Goal: Task Accomplishment & Management: Complete application form

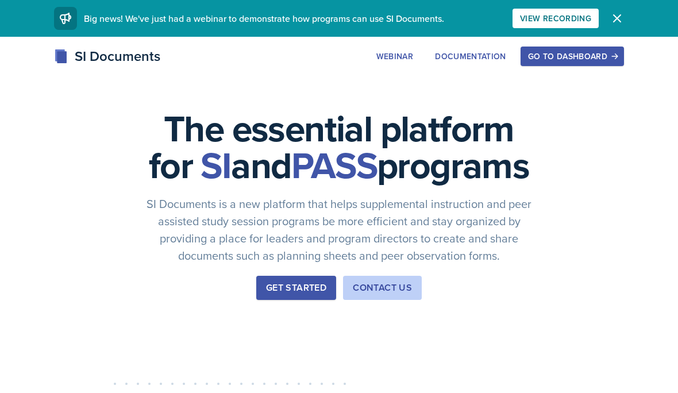
click at [566, 63] on button "Go to Dashboard" at bounding box center [571, 57] width 103 height 20
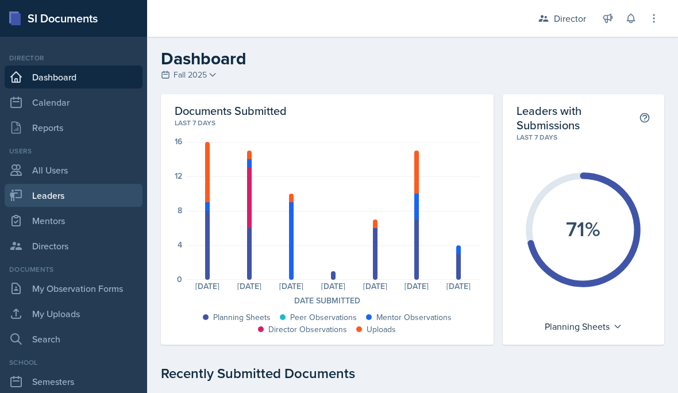
click at [32, 206] on link "Leaders" at bounding box center [74, 195] width 138 height 23
select select "a8c40de0-d7eb-4f82-90ee-ac0c6ce45f71"
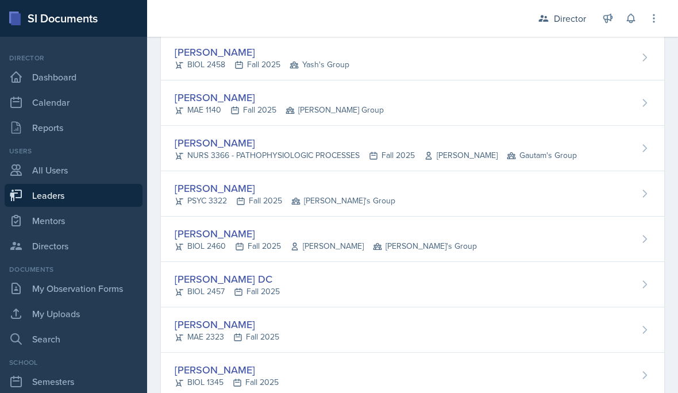
scroll to position [226, 0]
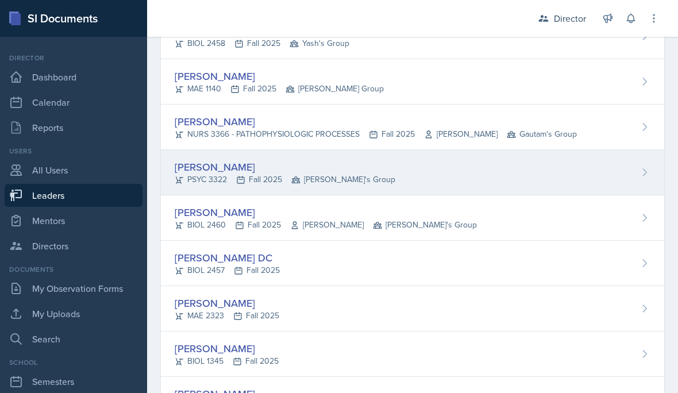
click at [394, 168] on div "Troy Broome PSYC 3322 Fall 2025 Robin's Group" at bounding box center [412, 172] width 503 height 45
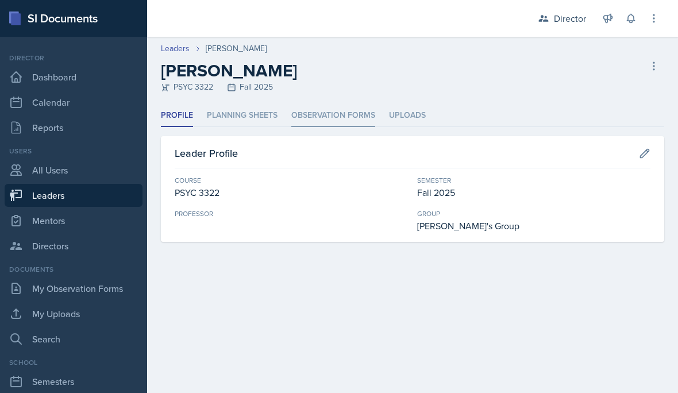
click at [313, 120] on li "Observation Forms" at bounding box center [333, 116] width 84 height 22
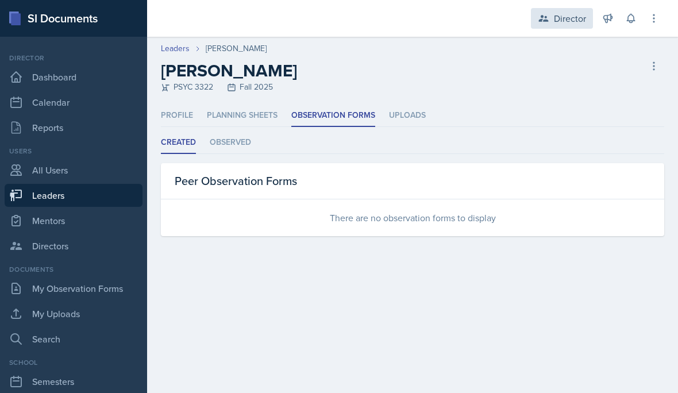
click at [570, 16] on div "Director" at bounding box center [570, 18] width 32 height 14
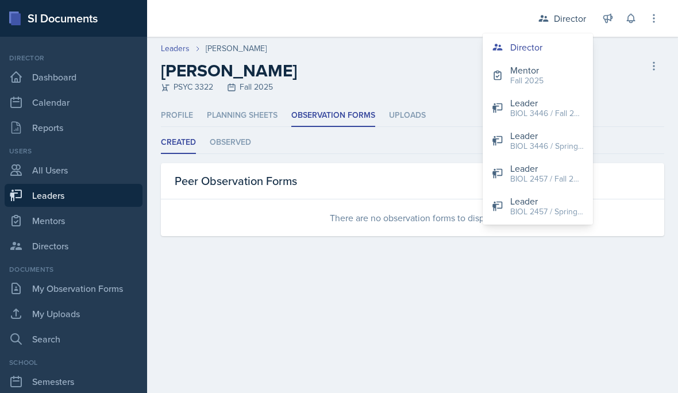
click at [555, 86] on button "Mentor Fall 2025" at bounding box center [538, 75] width 110 height 33
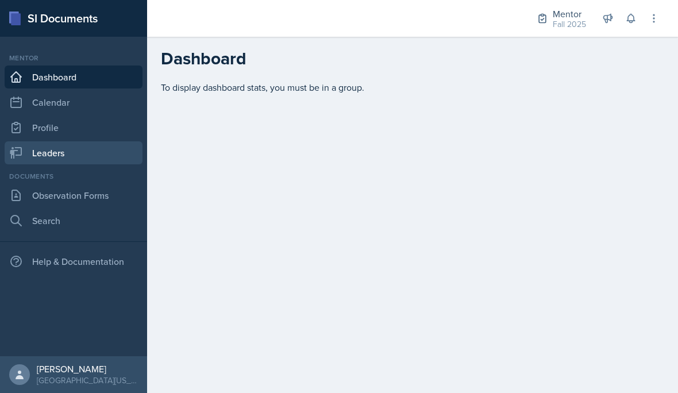
click at [68, 154] on link "Leaders" at bounding box center [74, 152] width 138 height 23
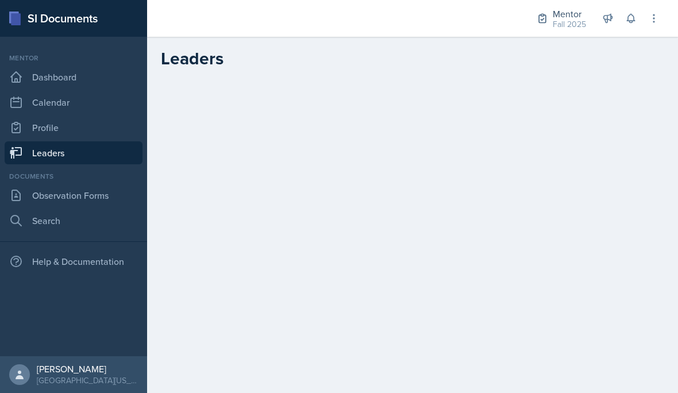
click at [111, 148] on link "Leaders" at bounding box center [74, 152] width 138 height 23
click at [69, 151] on link "Leaders" at bounding box center [74, 152] width 138 height 23
click at [86, 153] on link "Leaders" at bounding box center [74, 152] width 138 height 23
click at [74, 197] on link "Observation Forms" at bounding box center [74, 195] width 138 height 23
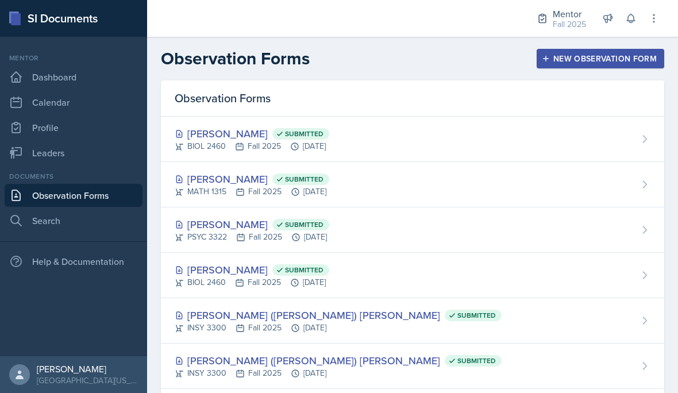
click at [593, 57] on div "New Observation Form" at bounding box center [600, 58] width 113 height 9
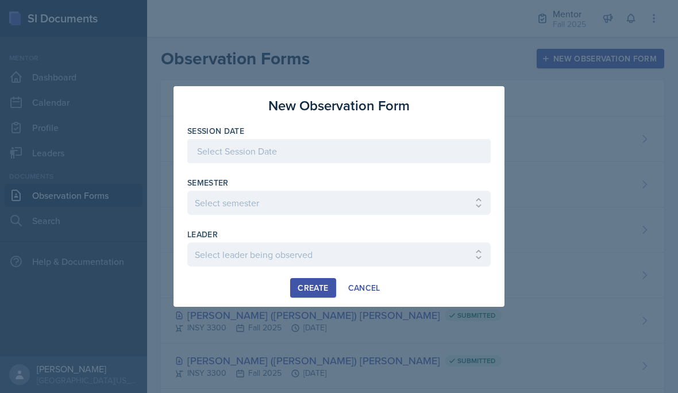
click at [300, 155] on div at bounding box center [338, 151] width 303 height 24
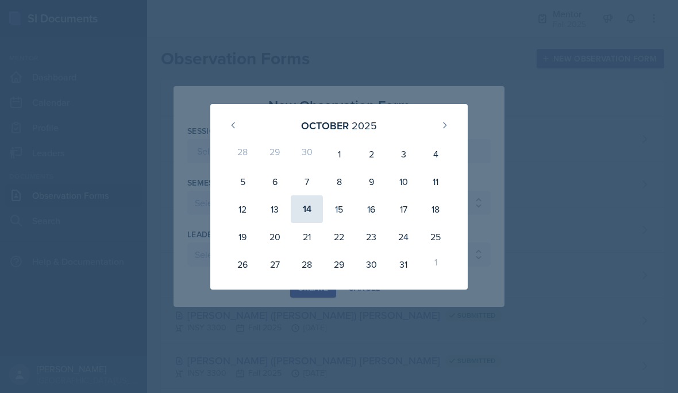
click at [306, 218] on div "14" at bounding box center [307, 209] width 32 height 28
type input "[DATE]"
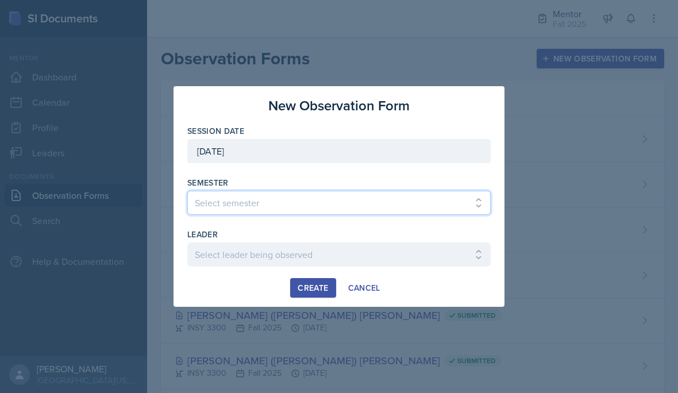
select select "a8c40de0-d7eb-4f82-90ee-ac0c6ce45f71"
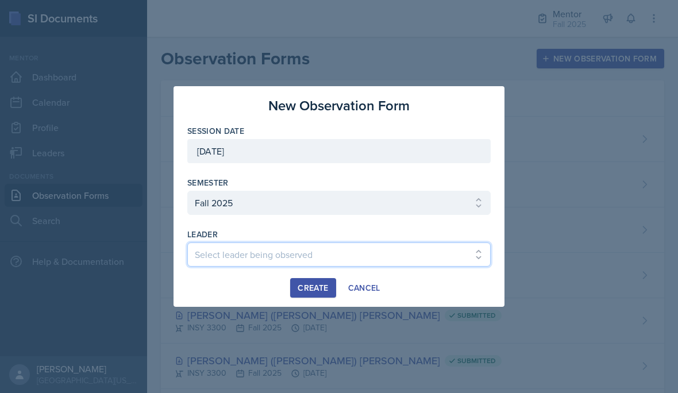
select select "90548b11-4aac-4676-9965-b29a548f0d27"
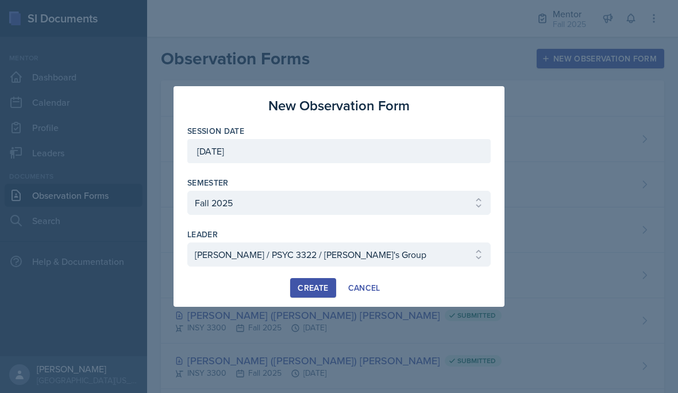
click at [311, 287] on div "Create" at bounding box center [313, 287] width 30 height 9
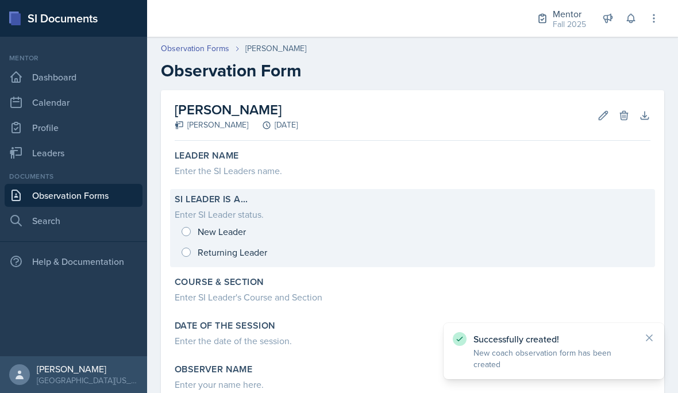
click at [204, 256] on div "New Leader Returning Leader" at bounding box center [413, 241] width 476 height 41
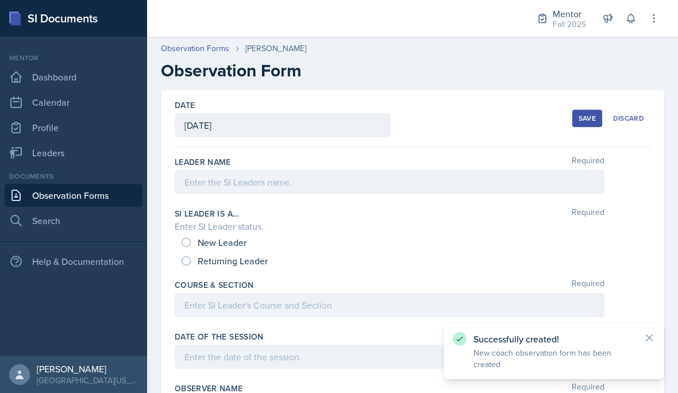
click at [188, 264] on input "Returning Leader" at bounding box center [186, 260] width 9 height 9
radio input "true"
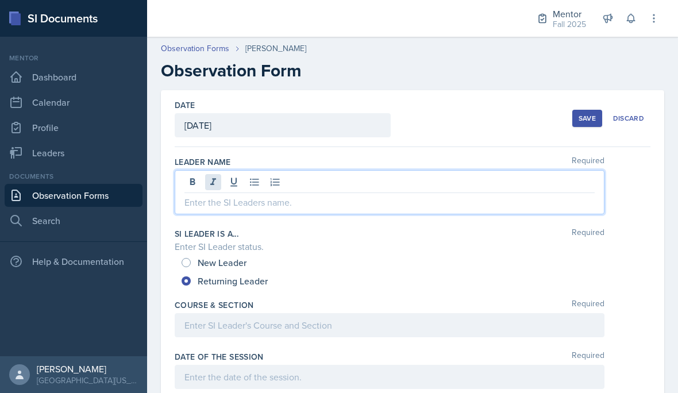
drag, startPoint x: 218, startPoint y: 188, endPoint x: 218, endPoint y: 182, distance: 6.3
click at [218, 188] on div at bounding box center [390, 192] width 430 height 44
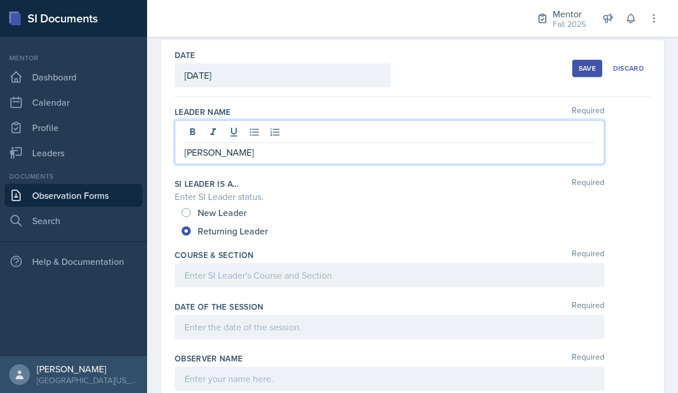
click at [223, 273] on div at bounding box center [390, 275] width 430 height 24
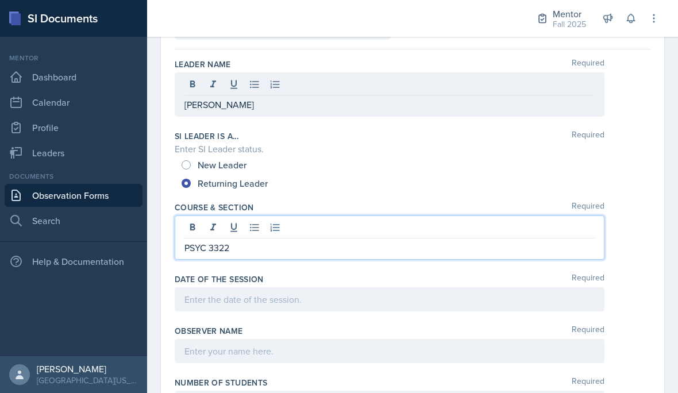
scroll to position [107, 0]
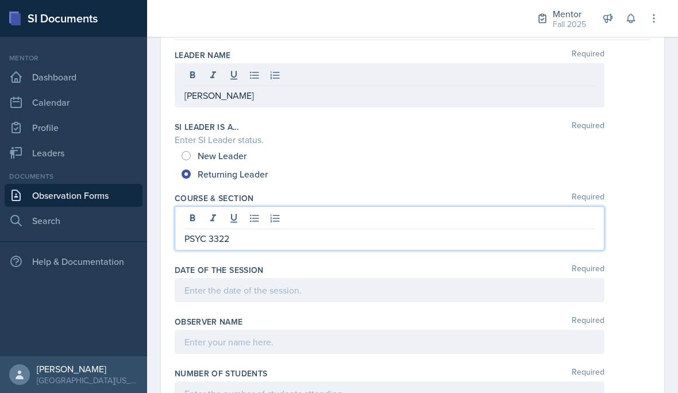
click at [199, 284] on div at bounding box center [390, 290] width 430 height 24
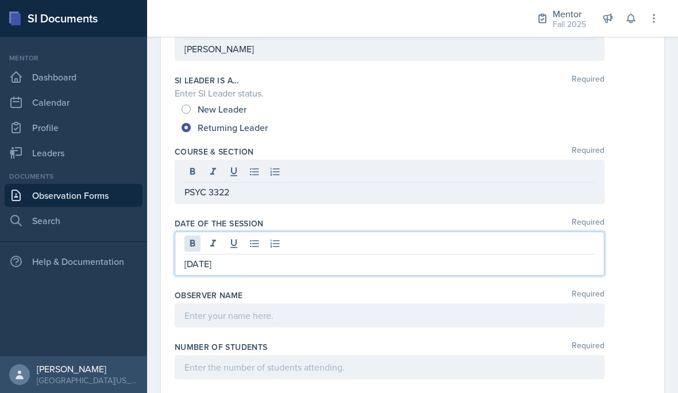
scroll to position [157, 0]
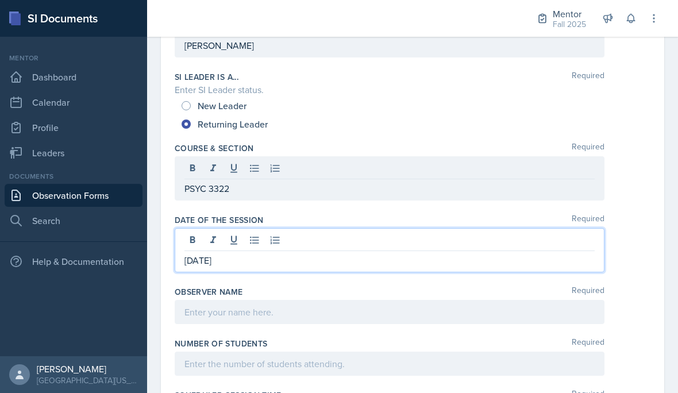
drag, startPoint x: 198, startPoint y: 317, endPoint x: 198, endPoint y: 408, distance: 91.9
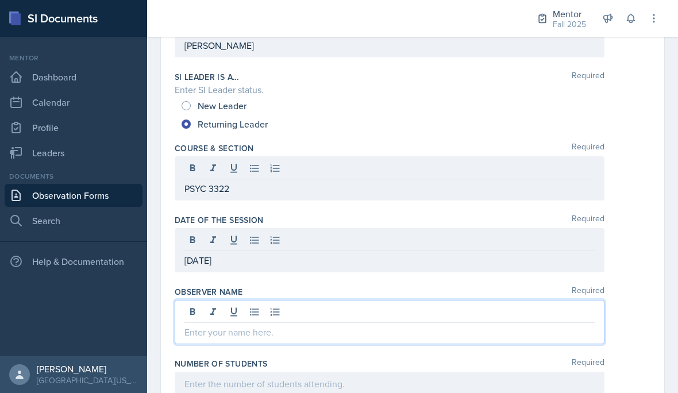
scroll to position [40, 0]
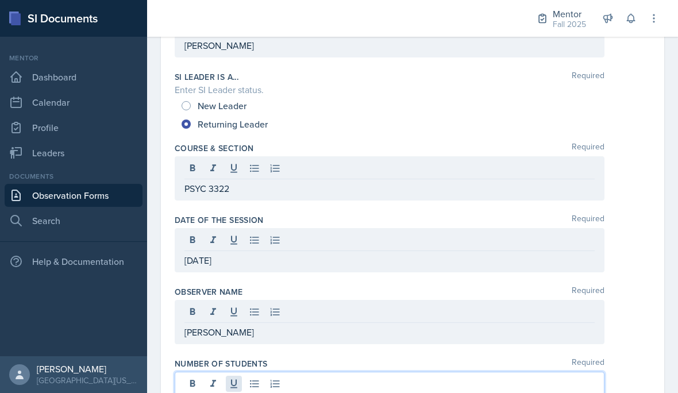
click at [226, 372] on div at bounding box center [390, 394] width 430 height 44
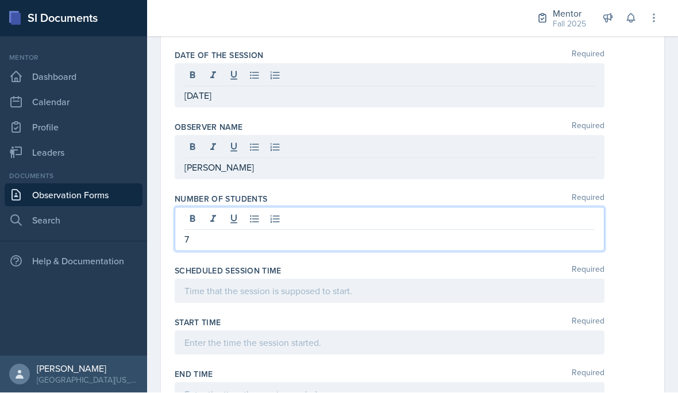
scroll to position [372, 0]
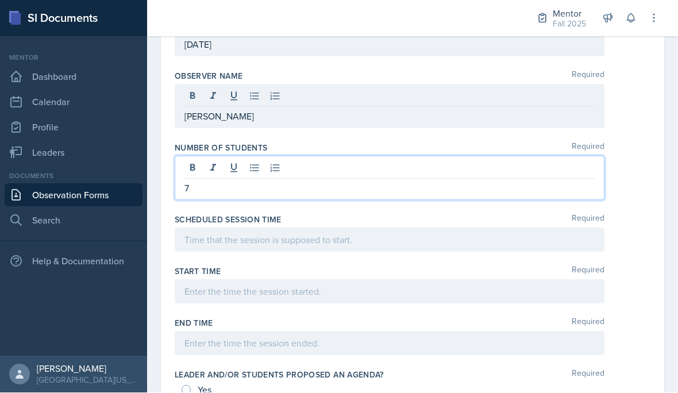
click at [295, 228] on div at bounding box center [390, 240] width 430 height 24
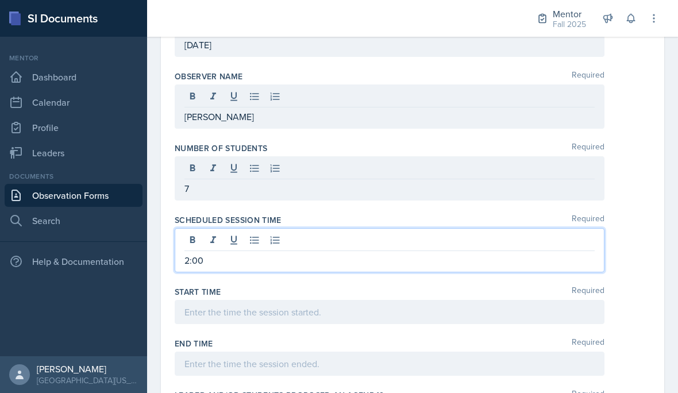
click at [311, 300] on div at bounding box center [390, 312] width 430 height 24
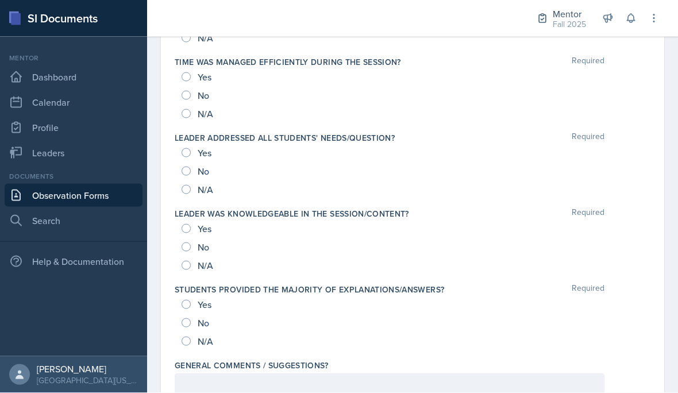
scroll to position [1198, 0]
click at [200, 305] on span "Yes" at bounding box center [205, 305] width 14 height 11
click at [191, 305] on input "Yes" at bounding box center [186, 305] width 9 height 9
radio input "true"
click at [205, 230] on span "Yes" at bounding box center [205, 229] width 14 height 11
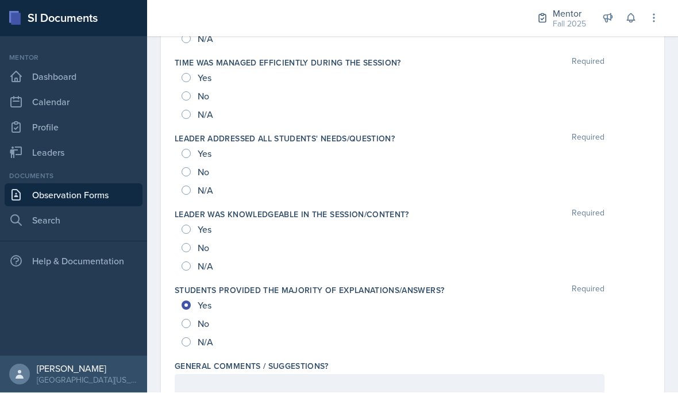
click at [191, 230] on input "Yes" at bounding box center [186, 229] width 9 height 9
radio input "true"
click at [213, 155] on div "Yes" at bounding box center [198, 154] width 32 height 18
click at [205, 157] on span "Yes" at bounding box center [205, 153] width 14 height 11
click at [191, 157] on input "Yes" at bounding box center [186, 153] width 9 height 9
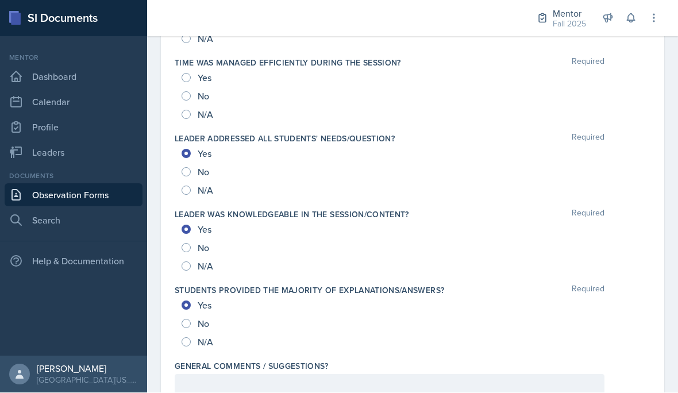
radio input "true"
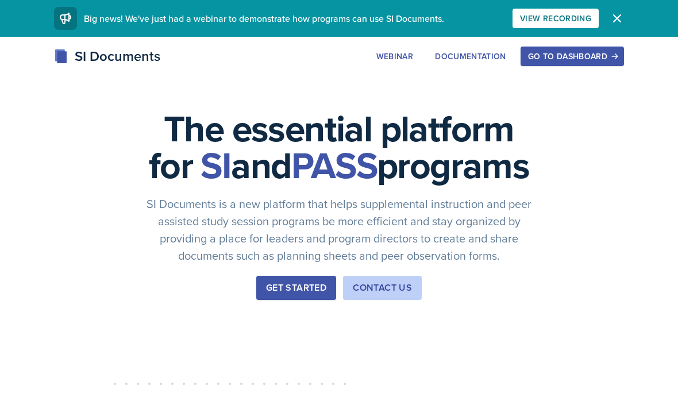
click at [580, 58] on div "Go to Dashboard" at bounding box center [572, 56] width 88 height 9
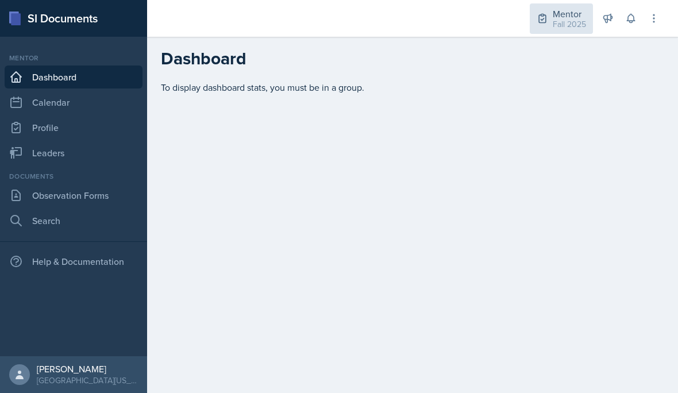
click at [564, 25] on div "Fall 2025" at bounding box center [569, 24] width 33 height 12
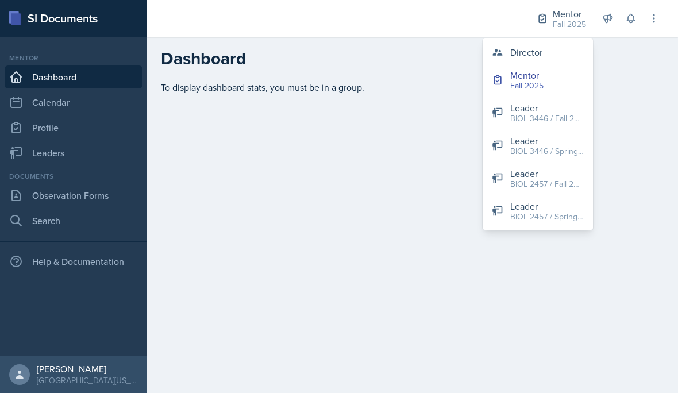
click at [537, 56] on div "Director" at bounding box center [526, 52] width 32 height 14
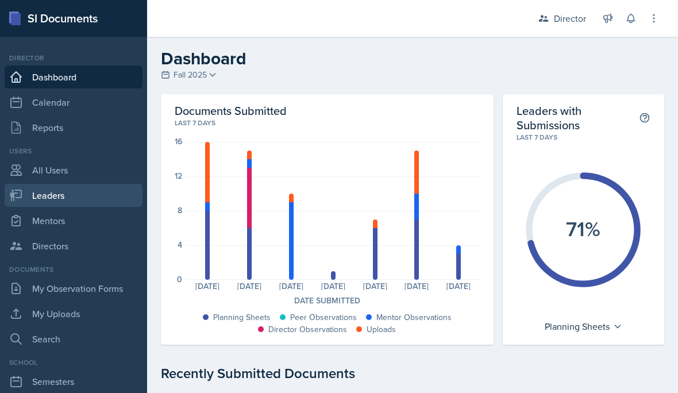
click at [55, 192] on link "Leaders" at bounding box center [74, 195] width 138 height 23
select select "a8c40de0-d7eb-4f82-90ee-ac0c6ce45f71"
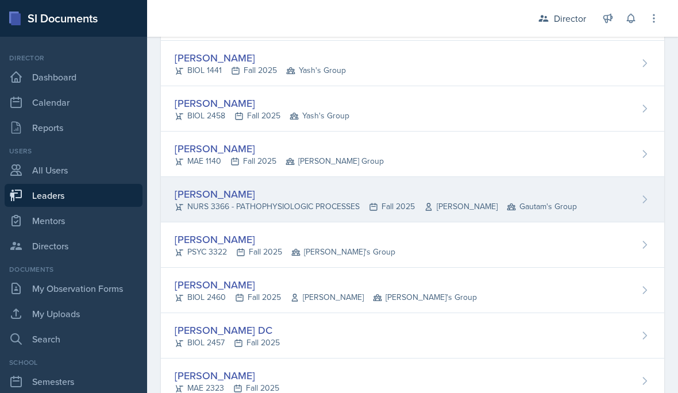
scroll to position [184, 0]
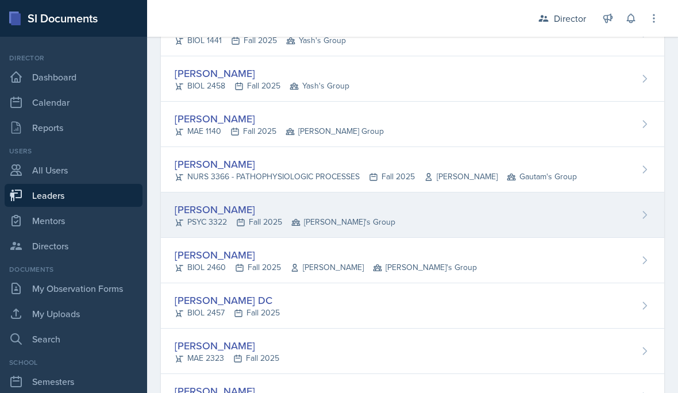
click at [288, 214] on div "[PERSON_NAME]" at bounding box center [285, 210] width 221 height 16
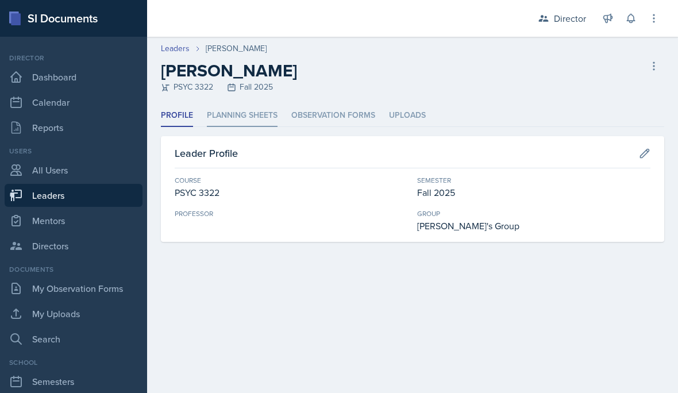
click at [258, 119] on li "Planning Sheets" at bounding box center [242, 116] width 71 height 22
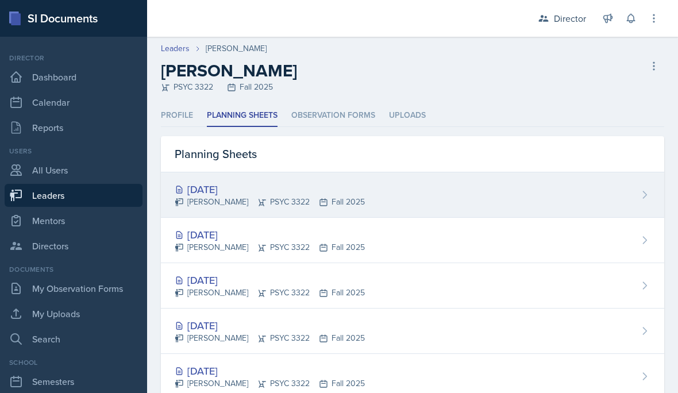
click at [257, 182] on div "Oct 14th, 2025" at bounding box center [270, 190] width 190 height 16
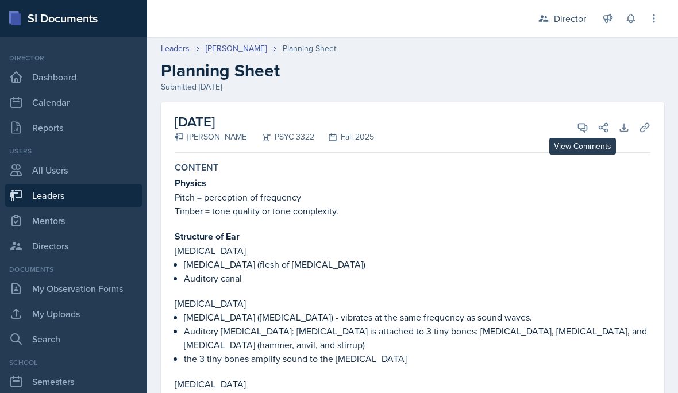
click at [582, 124] on icon at bounding box center [583, 128] width 9 height 9
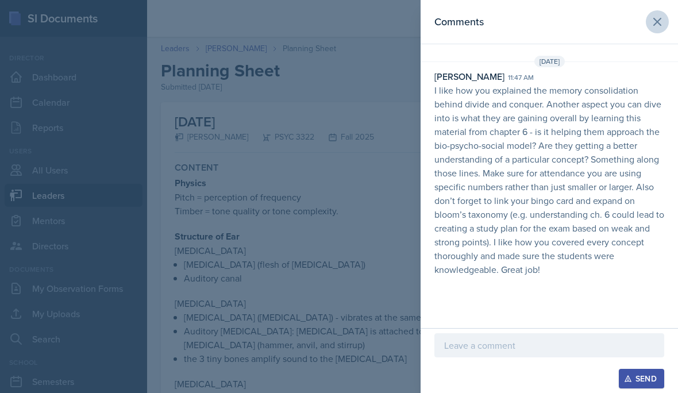
click at [667, 22] on button at bounding box center [657, 21] width 23 height 23
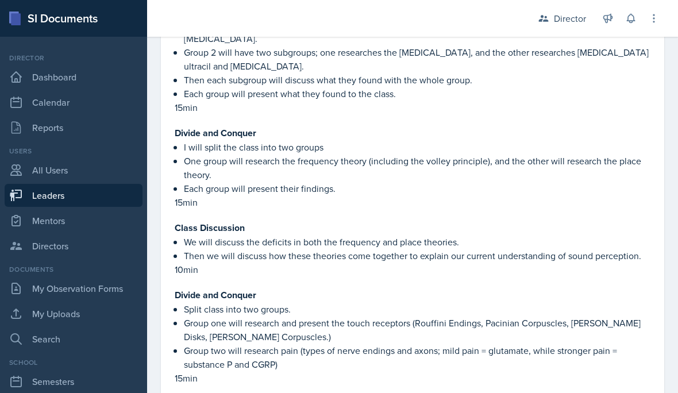
scroll to position [2435, 0]
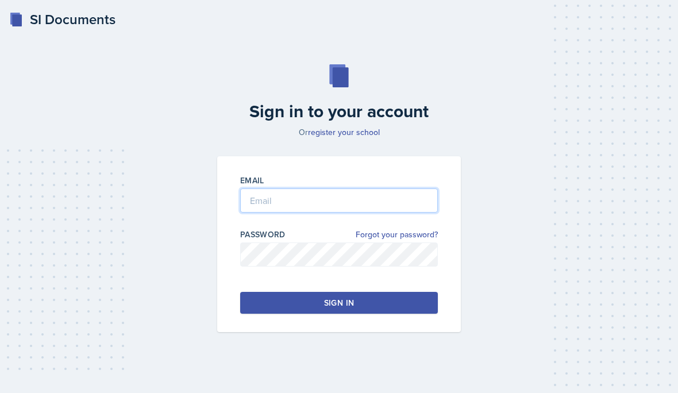
click at [282, 365] on div "Sign in to your account Or register your school Email Password Forgot your pass…" at bounding box center [339, 198] width 650 height 341
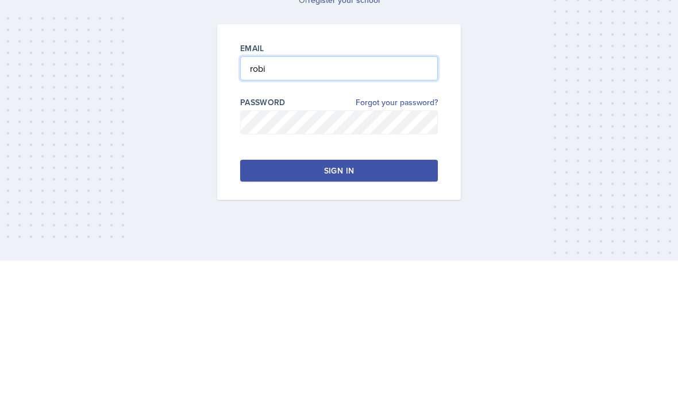
type input "robin.willis2@mavs.uta.edu"
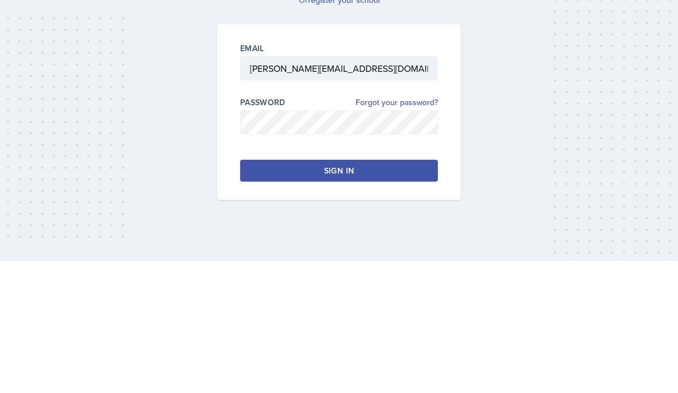
scroll to position [52, 0]
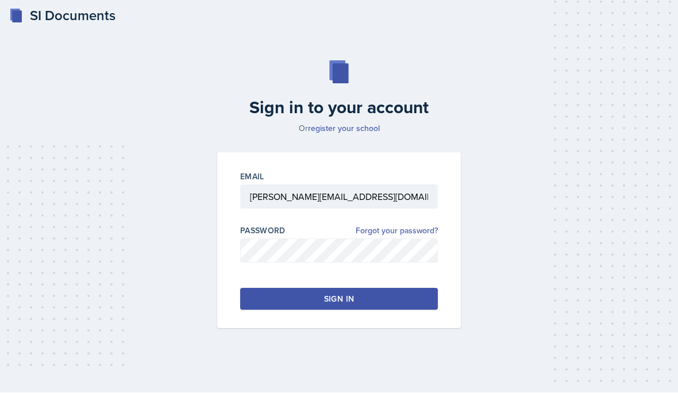
click at [272, 288] on button "Sign in" at bounding box center [339, 299] width 198 height 22
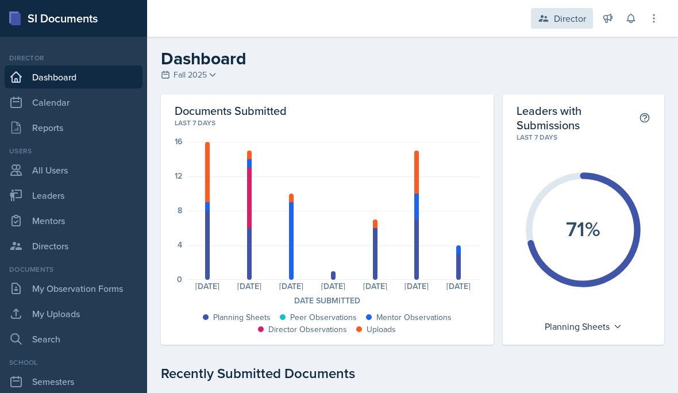
click at [568, 20] on div "Director" at bounding box center [570, 18] width 32 height 14
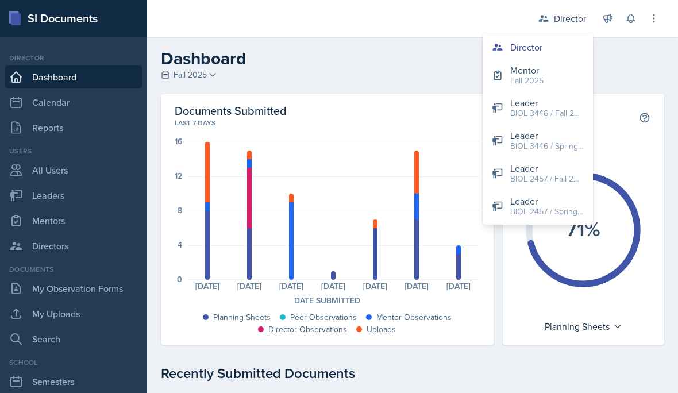
click at [547, 79] on button "Mentor Fall 2025" at bounding box center [538, 75] width 110 height 33
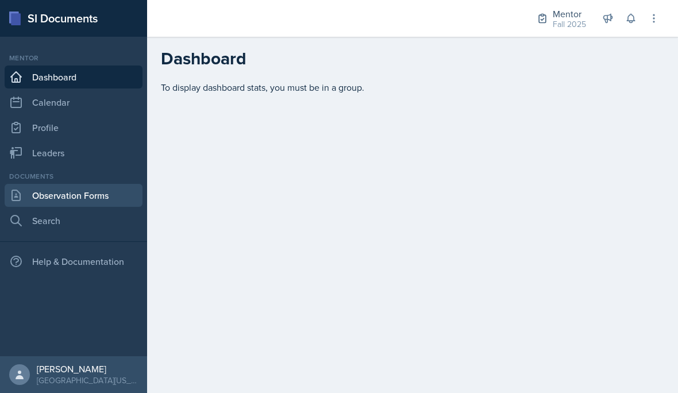
click at [90, 188] on link "Observation Forms" at bounding box center [74, 195] width 138 height 23
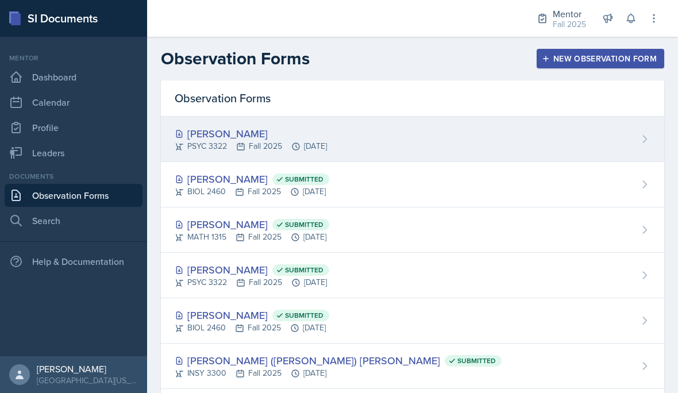
click at [265, 142] on div "PSYC 3322 Fall 2025 Oct 14th, 2025" at bounding box center [251, 146] width 152 height 12
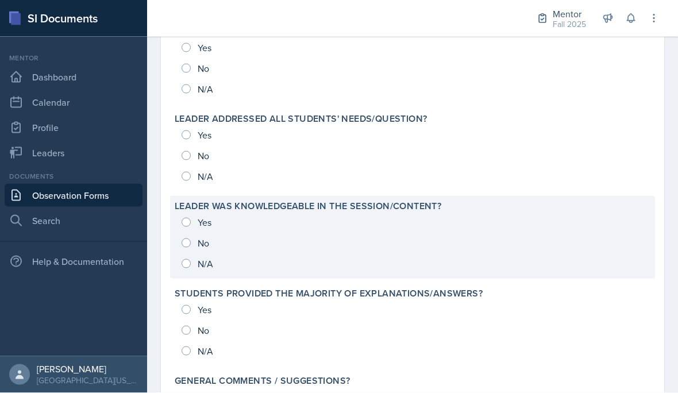
scroll to position [1205, 0]
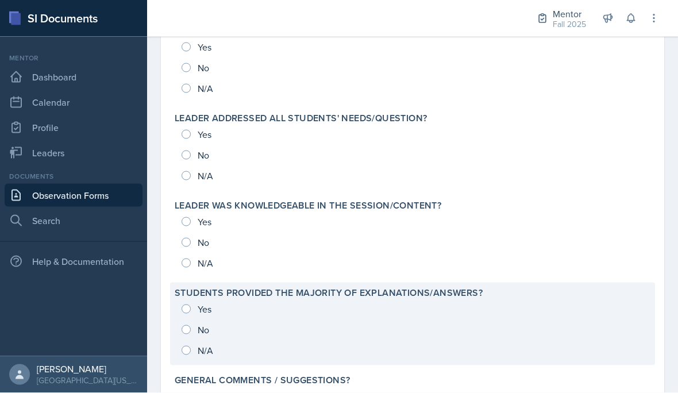
click at [186, 311] on div "Yes No N/A" at bounding box center [413, 330] width 476 height 62
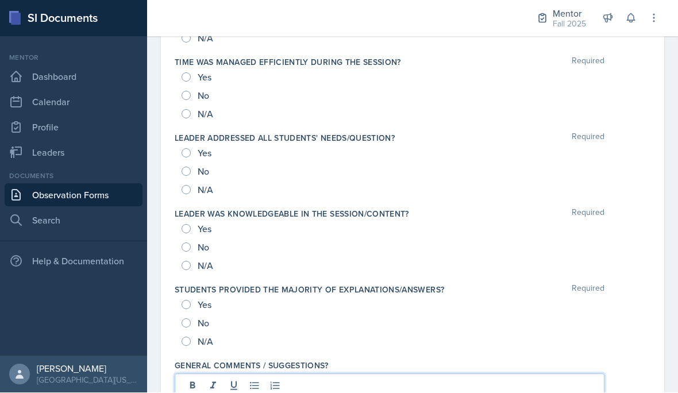
scroll to position [1178, 0]
click at [210, 387] on div "General comments / suggestions?" at bounding box center [413, 392] width 476 height 72
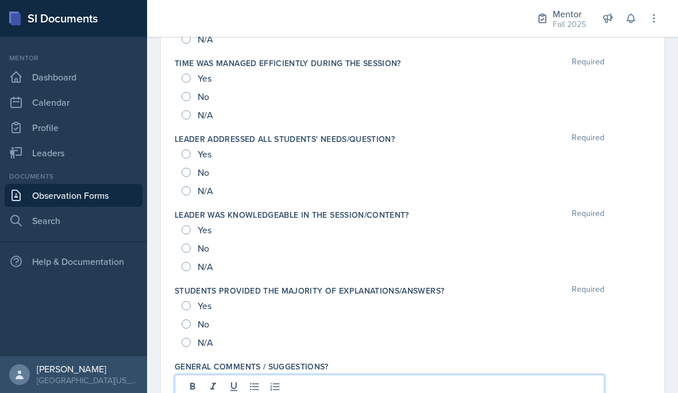
scroll to position [51, 0]
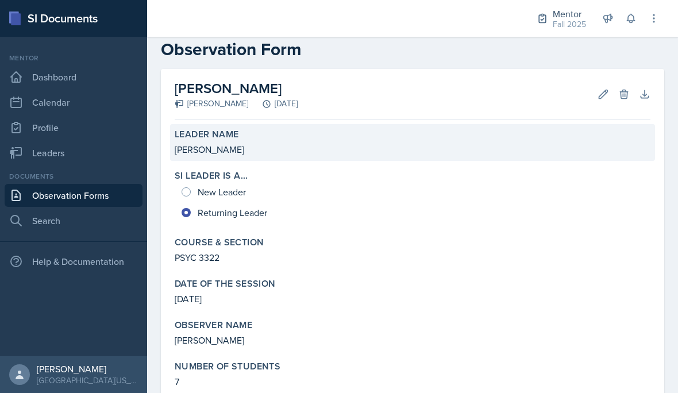
scroll to position [46, 0]
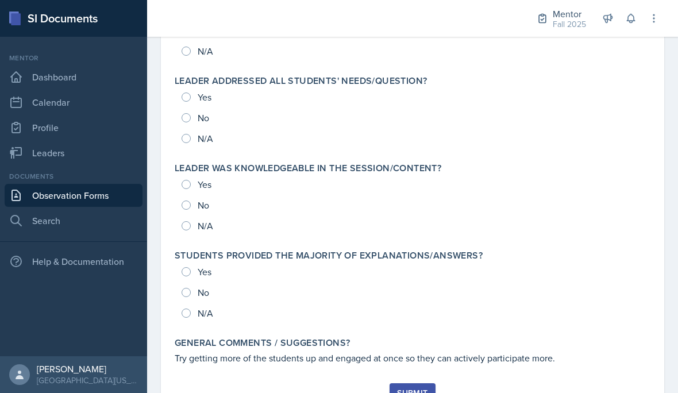
scroll to position [1242, 0]
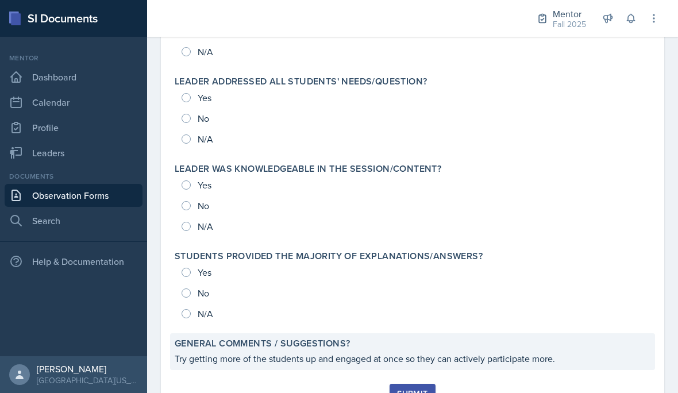
click at [480, 365] on div "General comments / suggestions? Try getting more of the students up and engaged…" at bounding box center [412, 351] width 485 height 37
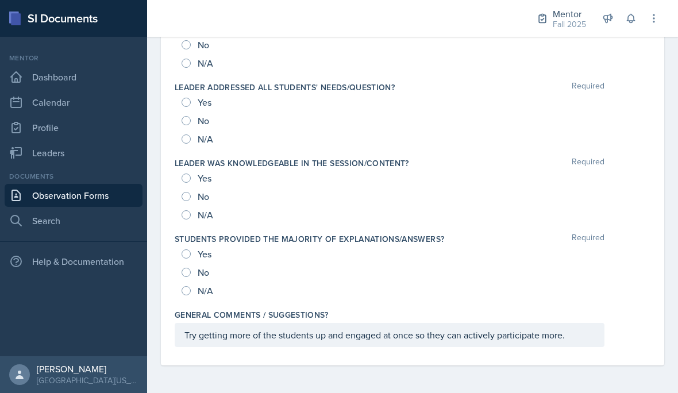
scroll to position [1052, 0]
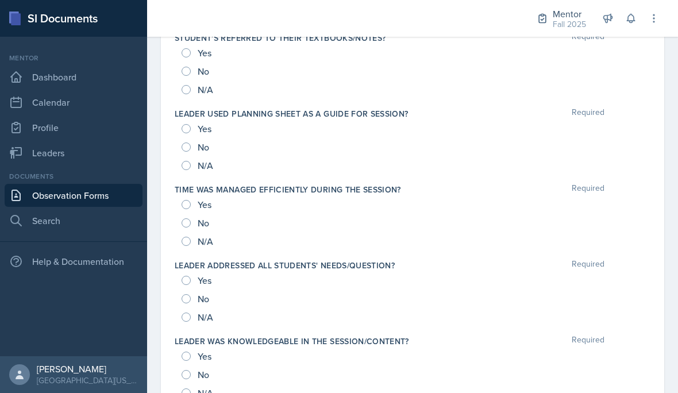
click at [194, 350] on div "Yes" at bounding box center [198, 356] width 32 height 18
click at [188, 350] on div "Yes" at bounding box center [198, 356] width 32 height 18
click at [189, 356] on input "Yes" at bounding box center [186, 356] width 9 height 9
radio input "true"
click at [190, 282] on input "Yes" at bounding box center [186, 280] width 9 height 9
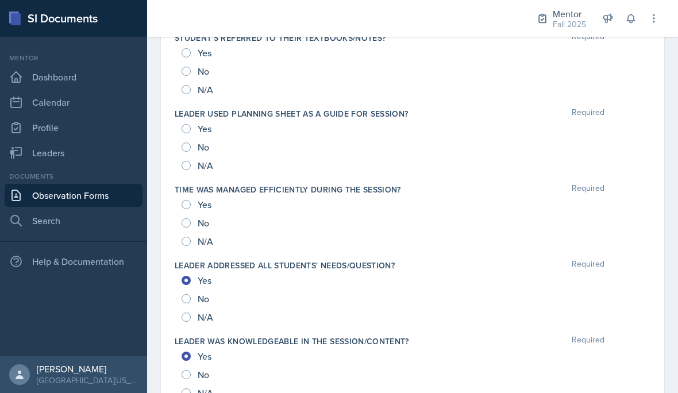
radio input "true"
click at [187, 206] on input "Yes" at bounding box center [186, 204] width 9 height 9
radio input "true"
click at [185, 133] on input "Yes" at bounding box center [186, 128] width 9 height 9
radio input "true"
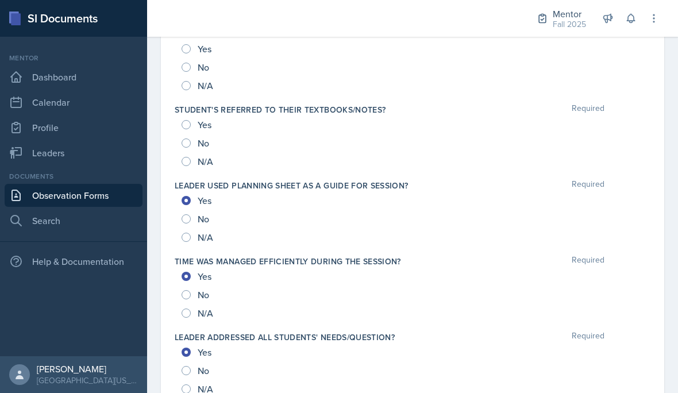
scroll to position [959, 0]
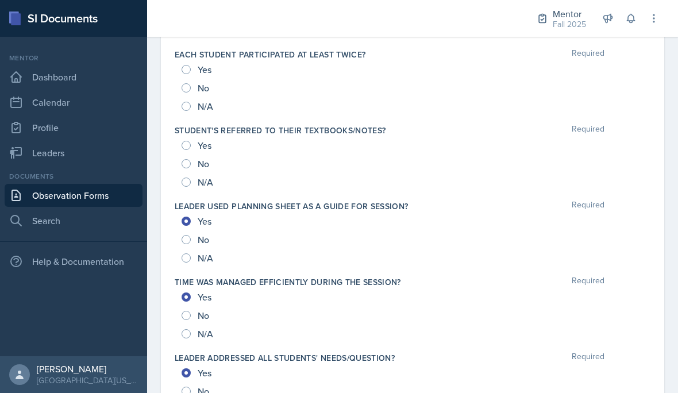
click at [198, 141] on span "Yes" at bounding box center [205, 145] width 14 height 11
click at [191, 141] on input "Yes" at bounding box center [186, 145] width 9 height 9
radio input "true"
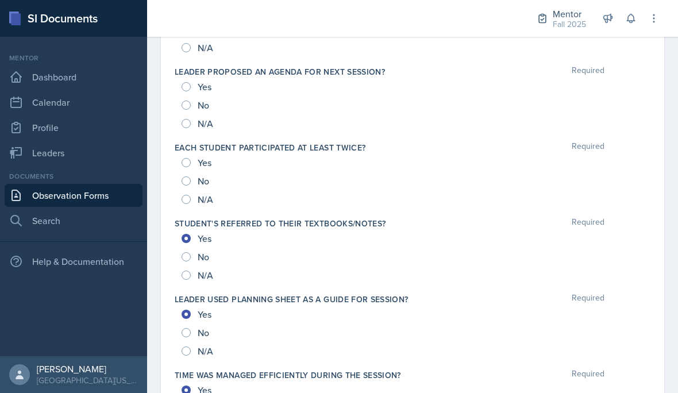
scroll to position [865, 0]
click at [210, 159] on span "Yes" at bounding box center [205, 163] width 14 height 11
click at [191, 159] on input "Yes" at bounding box center [186, 163] width 9 height 9
radio input "true"
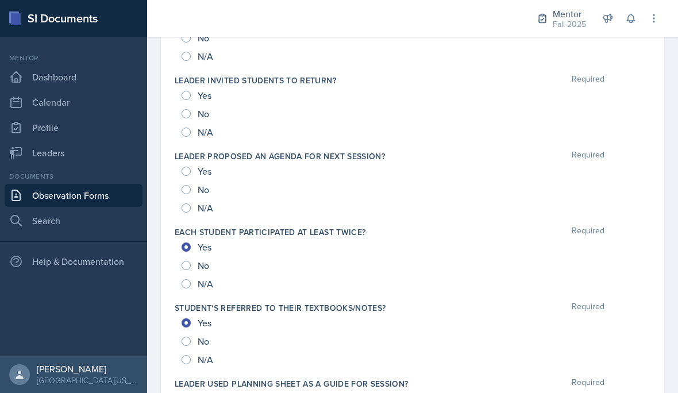
scroll to position [776, 0]
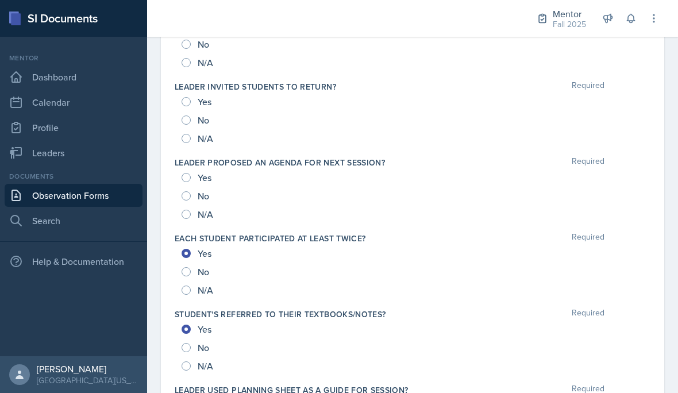
click at [191, 175] on div "Yes" at bounding box center [198, 177] width 32 height 18
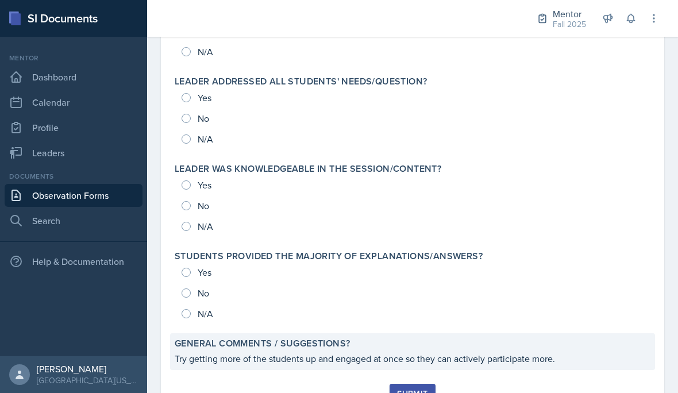
click at [529, 359] on p "Try getting more of the students up and engaged at once so they can actively pa…" at bounding box center [413, 359] width 476 height 14
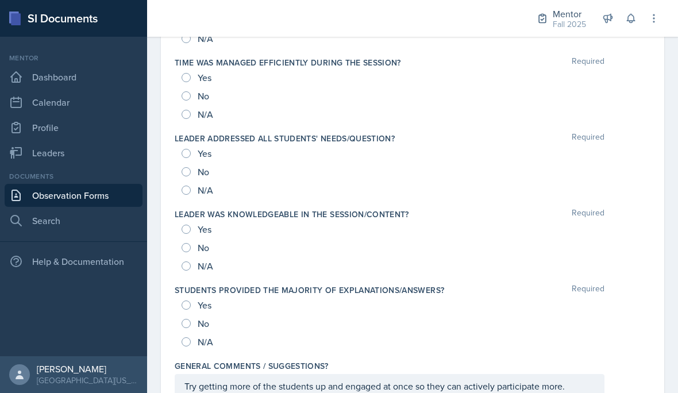
scroll to position [1178, 0]
click at [573, 387] on div "Try getting more of the students up and engaged at once so they can actively pa…" at bounding box center [390, 387] width 430 height 24
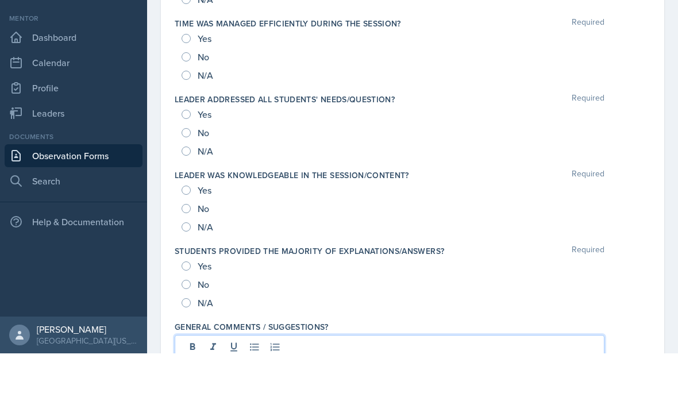
scroll to position [52, 0]
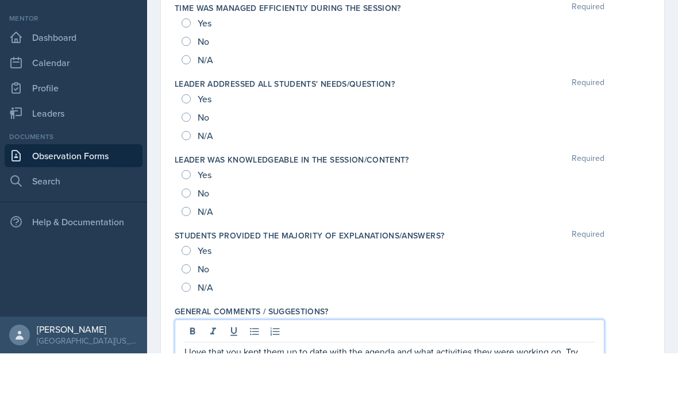
click at [196, 281] on div "Yes" at bounding box center [198, 290] width 32 height 18
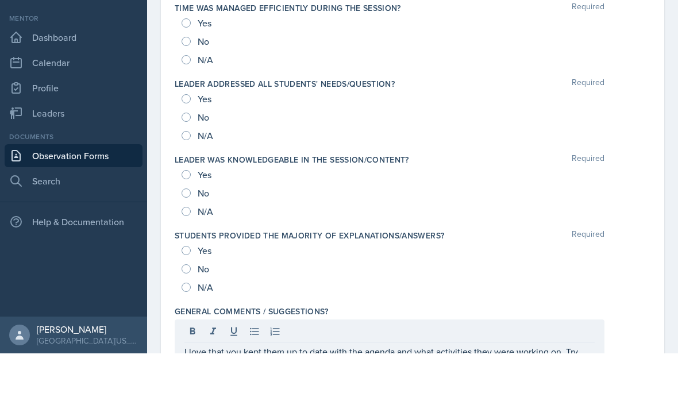
scroll to position [52, 0]
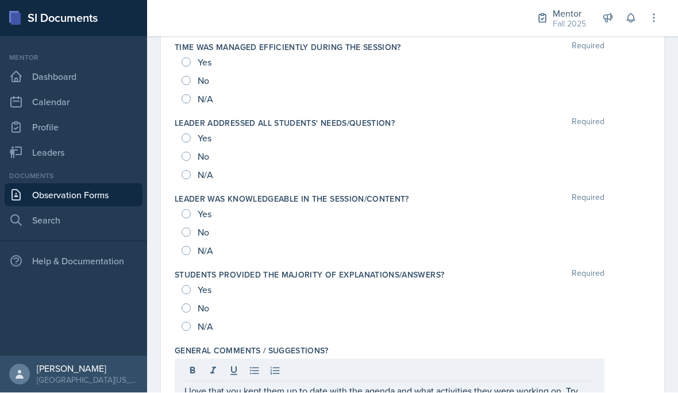
click at [184, 286] on input "Yes" at bounding box center [186, 290] width 9 height 9
radio input "true"
click at [187, 210] on input "Yes" at bounding box center [186, 214] width 9 height 9
radio input "true"
click at [190, 129] on div "Yes" at bounding box center [198, 138] width 32 height 18
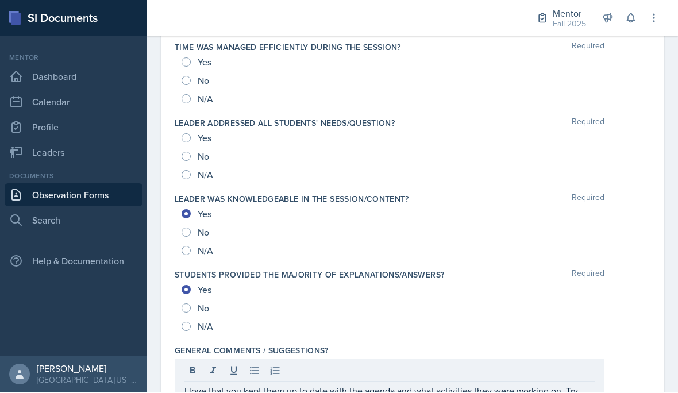
click at [186, 134] on input "Yes" at bounding box center [186, 138] width 9 height 9
radio input "true"
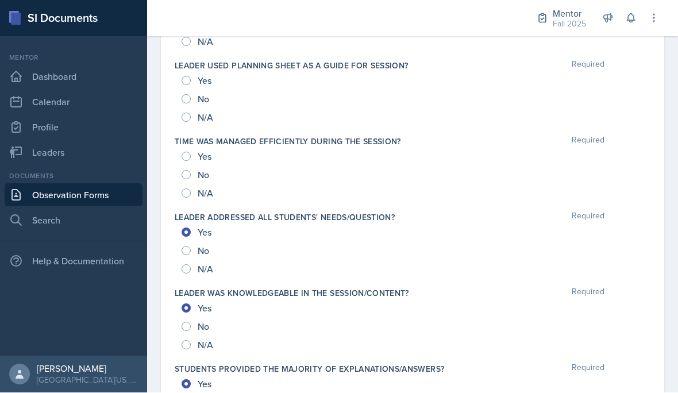
click at [184, 152] on input "Yes" at bounding box center [186, 156] width 9 height 9
radio input "true"
click at [188, 72] on div "Yes" at bounding box center [198, 81] width 32 height 18
click at [187, 72] on div "Yes" at bounding box center [198, 81] width 32 height 18
click at [186, 76] on input "Yes" at bounding box center [186, 80] width 9 height 9
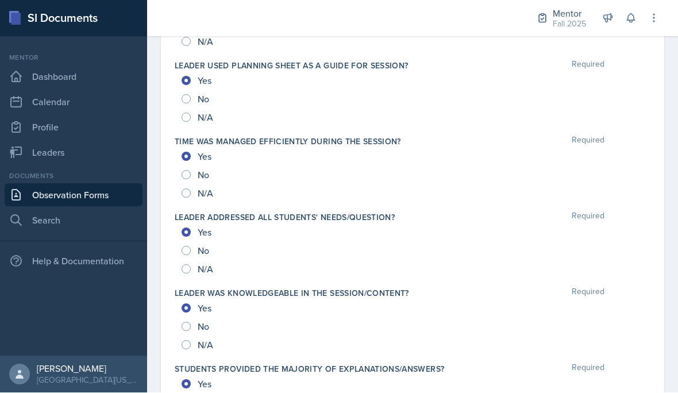
radio input "true"
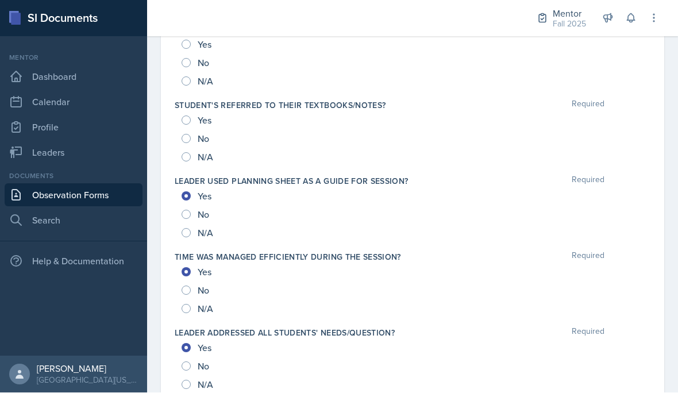
scroll to position [983, 0]
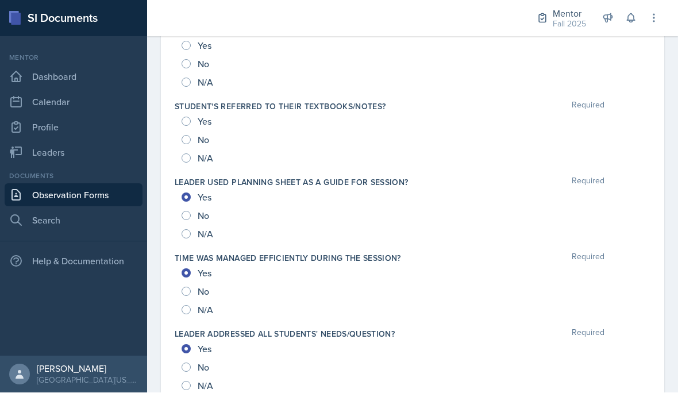
click at [192, 113] on div "Yes" at bounding box center [198, 122] width 32 height 18
click at [190, 117] on input "Yes" at bounding box center [186, 121] width 9 height 9
radio input "true"
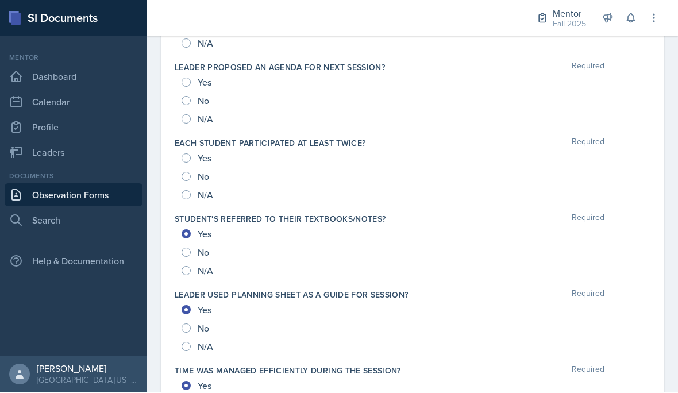
scroll to position [867, 0]
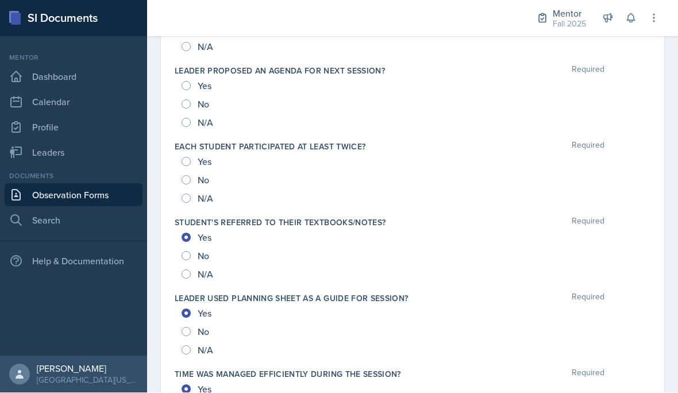
click at [183, 157] on input "Yes" at bounding box center [186, 161] width 9 height 9
radio input "true"
click at [188, 77] on div "Yes" at bounding box center [198, 86] width 32 height 18
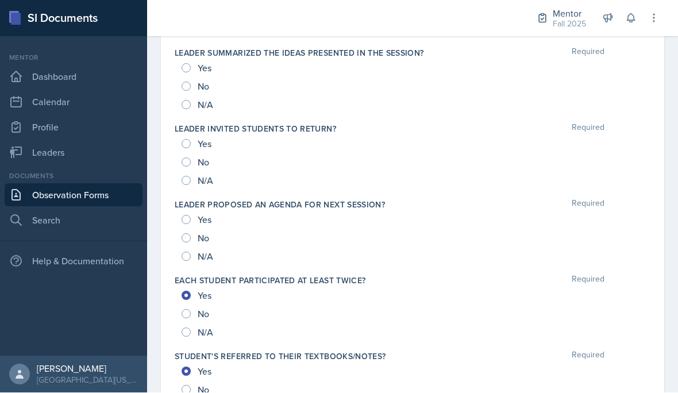
scroll to position [584, 0]
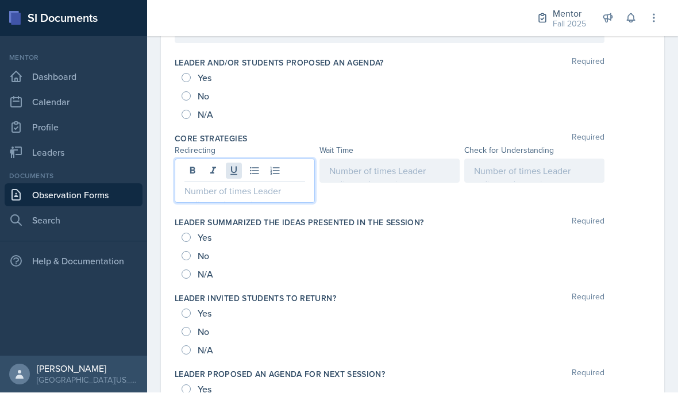
click at [227, 159] on div at bounding box center [245, 181] width 140 height 44
click at [387, 159] on div at bounding box center [389, 171] width 140 height 24
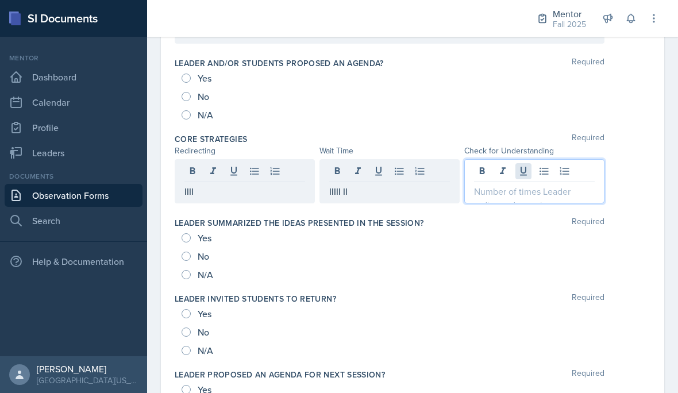
click at [516, 159] on div at bounding box center [534, 181] width 140 height 44
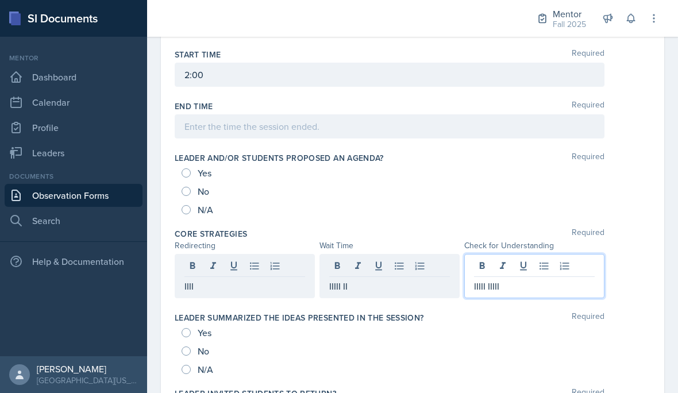
scroll to position [487, 0]
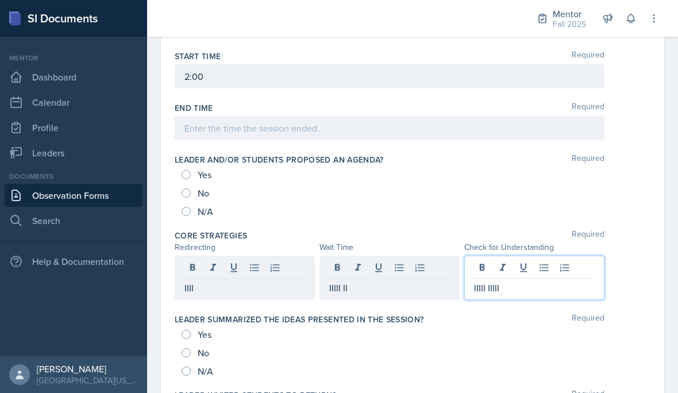
click at [201, 169] on span "Yes" at bounding box center [205, 174] width 14 height 11
click at [191, 170] on input "Yes" at bounding box center [186, 174] width 9 height 9
radio input "true"
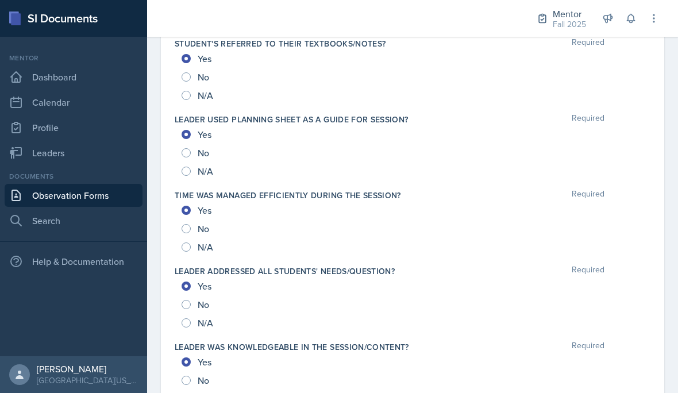
scroll to position [1049, 0]
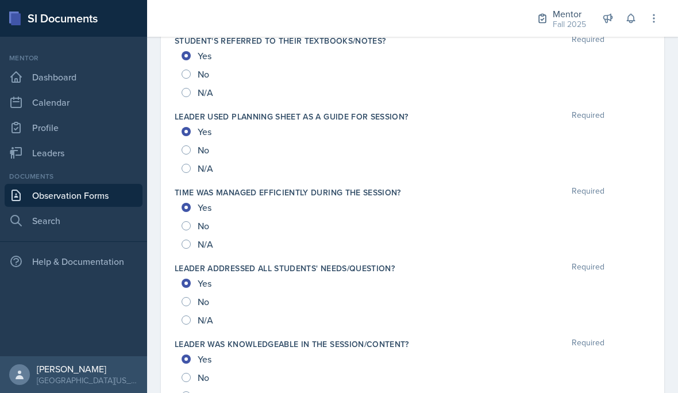
click at [207, 220] on span "No" at bounding box center [203, 225] width 11 height 11
click at [191, 221] on input "No" at bounding box center [186, 225] width 9 height 9
radio input "true"
click at [198, 144] on span "No" at bounding box center [203, 149] width 11 height 11
click at [191, 145] on input "No" at bounding box center [186, 149] width 9 height 9
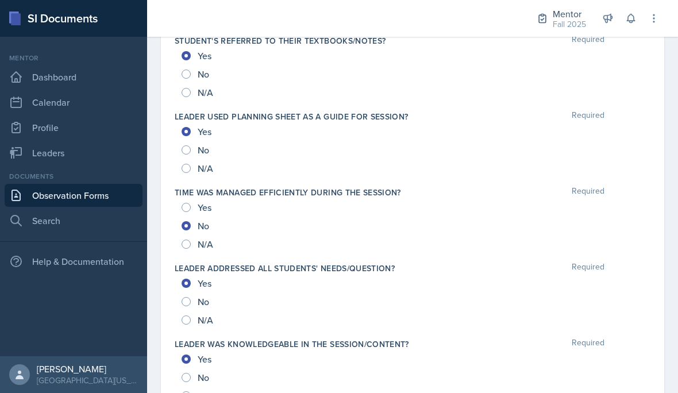
radio input "true"
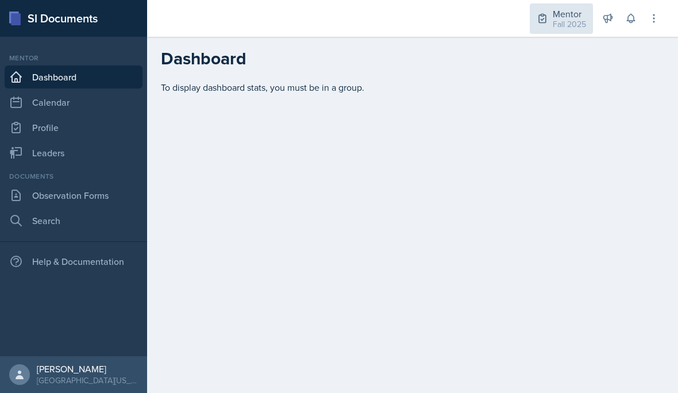
click at [567, 18] on div "Fall 2025" at bounding box center [569, 24] width 33 height 12
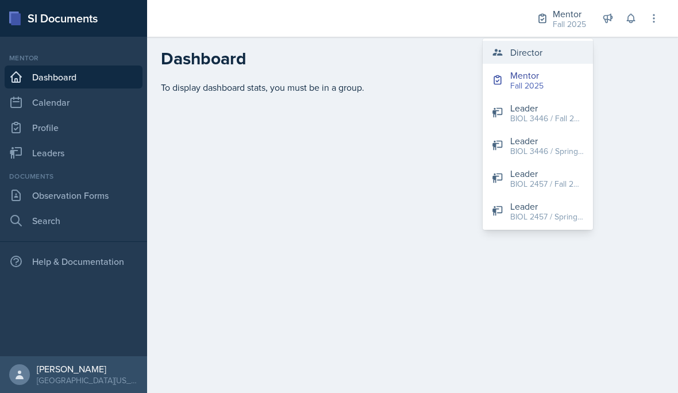
click at [561, 51] on button "Director" at bounding box center [538, 52] width 110 height 23
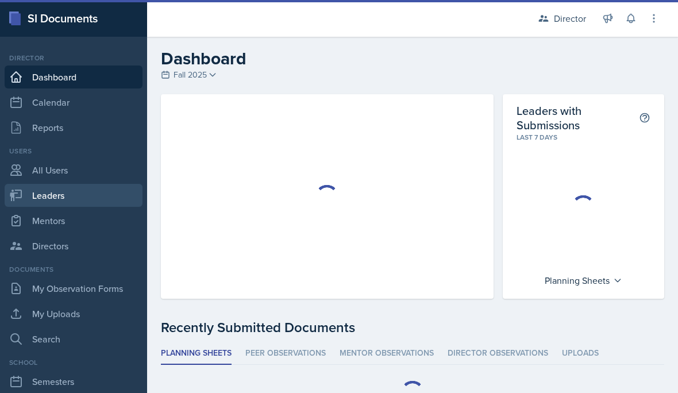
click at [110, 202] on link "Leaders" at bounding box center [74, 195] width 138 height 23
select select "a8c40de0-d7eb-4f82-90ee-ac0c6ce45f71"
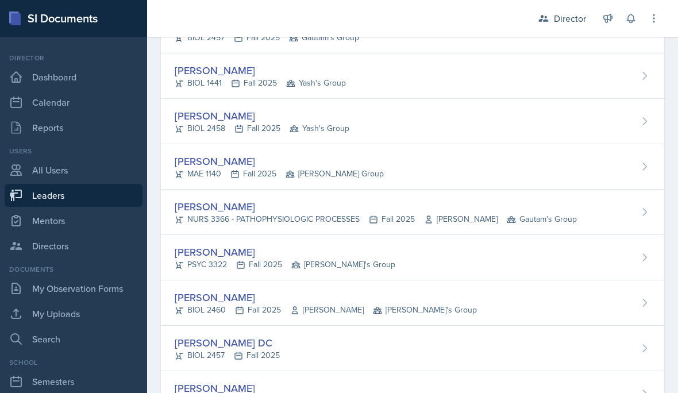
scroll to position [142, 0]
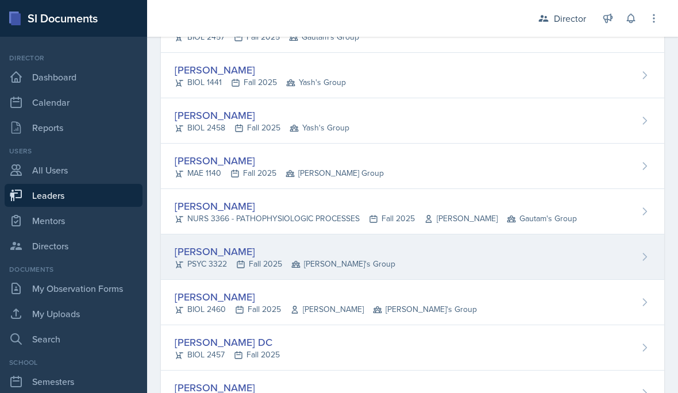
click at [293, 257] on div "[PERSON_NAME]" at bounding box center [285, 252] width 221 height 16
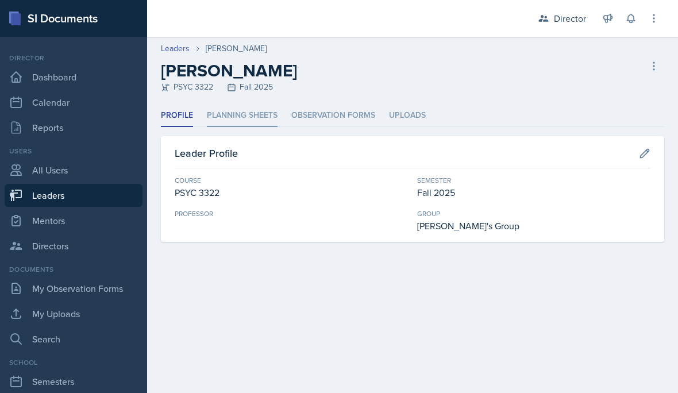
click at [229, 113] on li "Planning Sheets" at bounding box center [242, 116] width 71 height 22
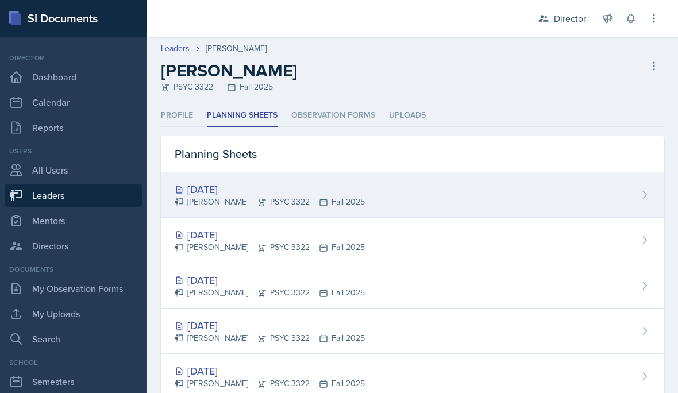
click at [341, 199] on div "[PERSON_NAME] PSYC 3322 Fall 2025" at bounding box center [270, 202] width 190 height 12
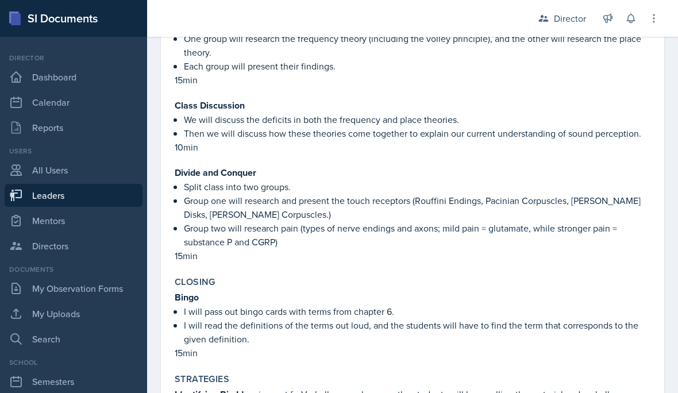
scroll to position [2562, 0]
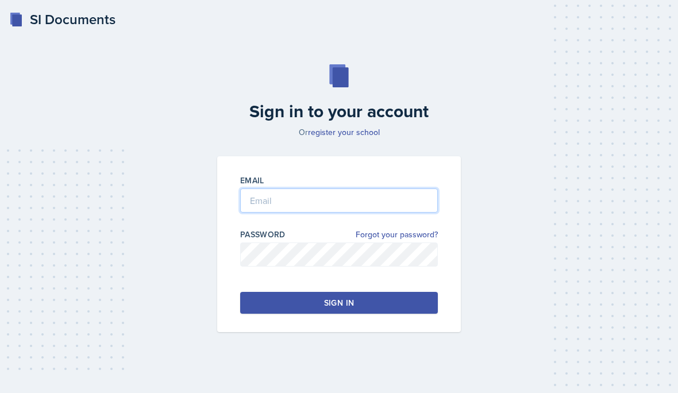
click at [276, 234] on div "Sign in to your account Or register your school Email Password Forgot your pass…" at bounding box center [339, 198] width 650 height 341
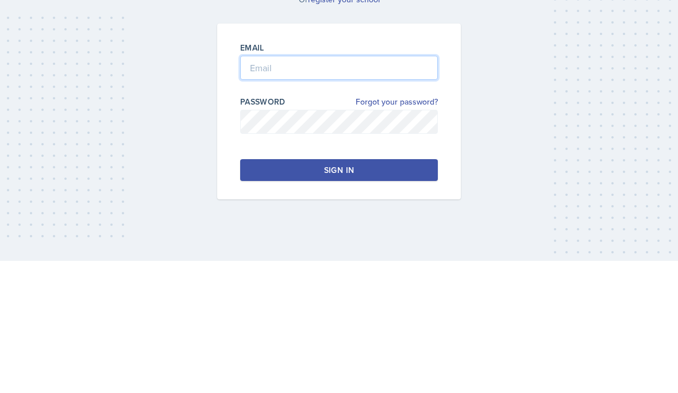
type input "[PERSON_NAME][EMAIL_ADDRESS][DOMAIN_NAME]"
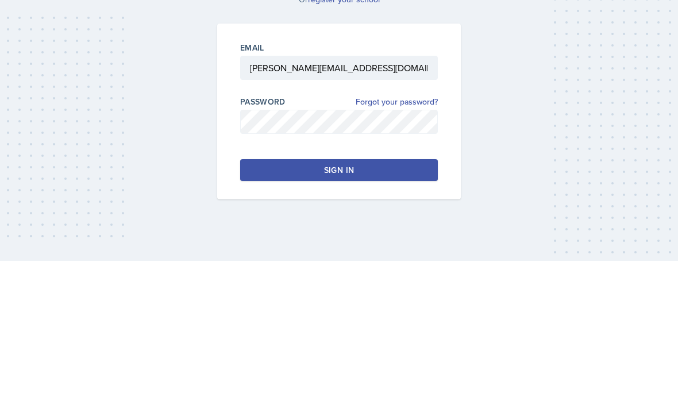
scroll to position [52, 0]
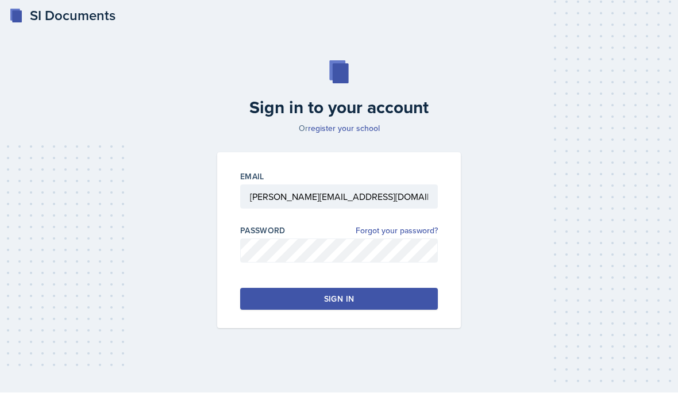
click at [346, 294] on div "Sign in" at bounding box center [339, 299] width 30 height 11
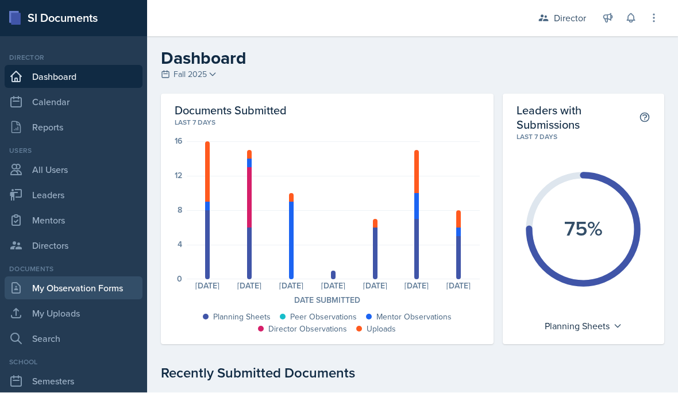
click at [108, 280] on link "My Observation Forms" at bounding box center [74, 288] width 138 height 23
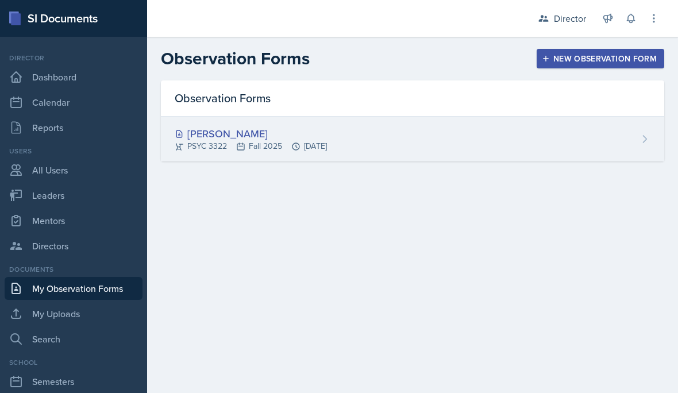
click at [292, 149] on icon at bounding box center [295, 146] width 9 height 9
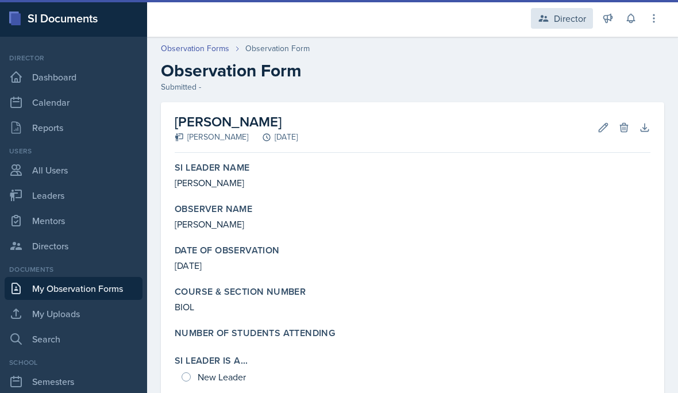
click at [553, 26] on div "Director" at bounding box center [562, 18] width 62 height 21
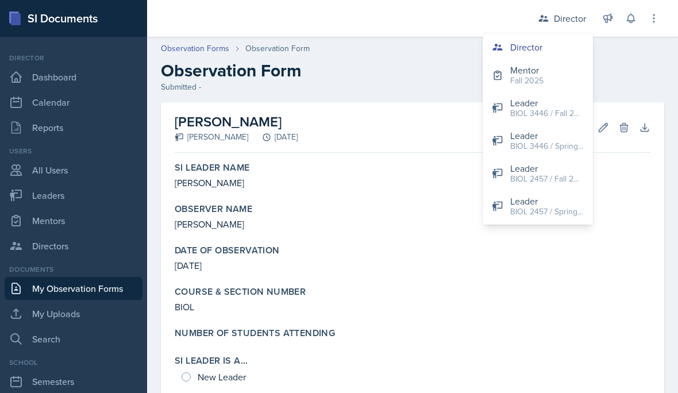
click at [526, 78] on div "Fall 2025" at bounding box center [526, 81] width 33 height 12
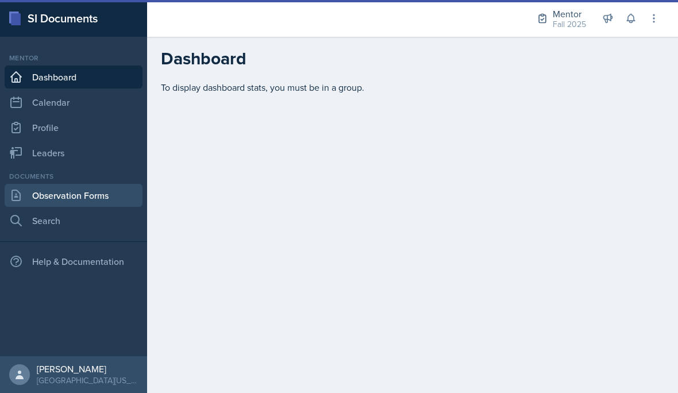
click at [94, 196] on link "Observation Forms" at bounding box center [74, 195] width 138 height 23
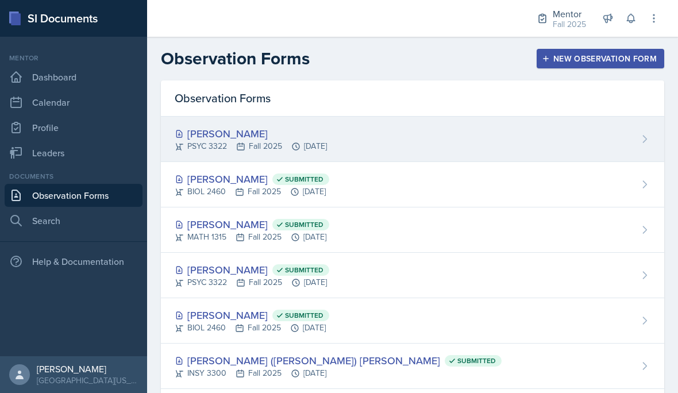
click at [418, 140] on div "Troy Broome PSYC 3322 Fall 2025 Oct 14th, 2025" at bounding box center [412, 139] width 503 height 45
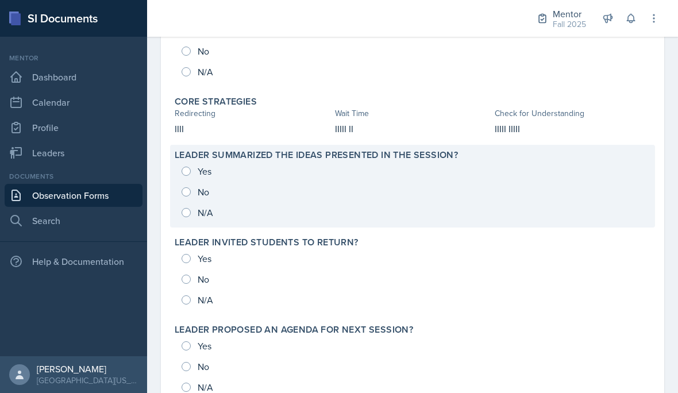
scroll to position [542, 0]
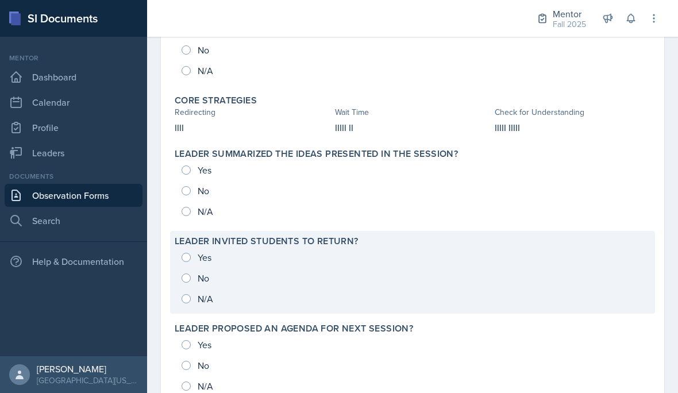
click at [191, 278] on div "Yes No N/A" at bounding box center [413, 278] width 476 height 62
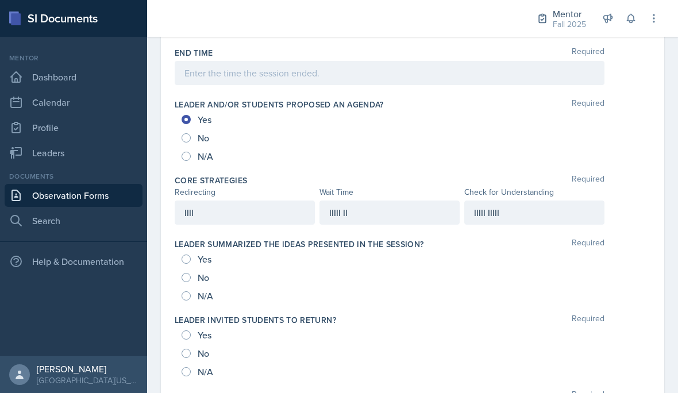
click at [190, 277] on input "No" at bounding box center [186, 277] width 9 height 9
radio input "true"
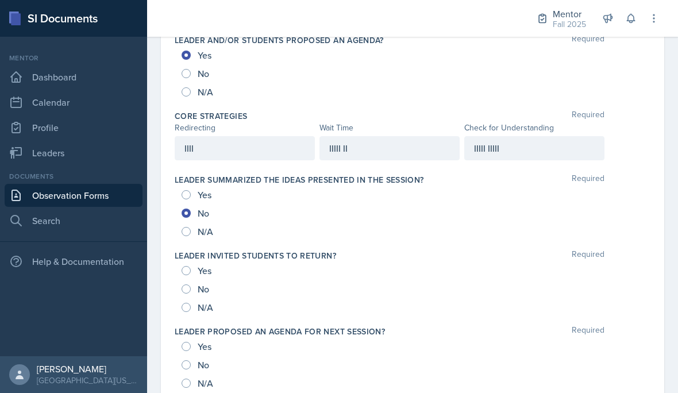
scroll to position [616, 0]
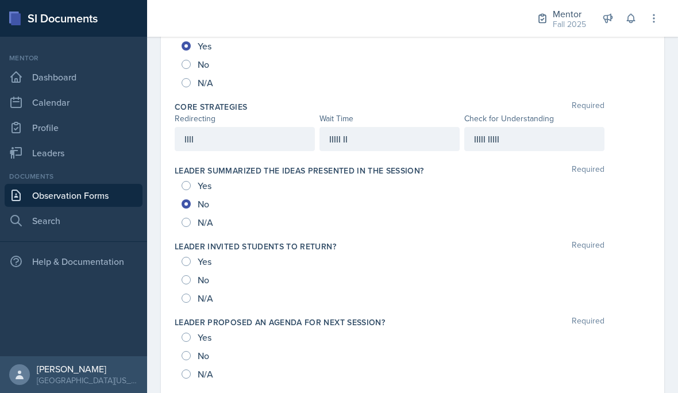
click at [201, 278] on span "No" at bounding box center [203, 279] width 11 height 11
click at [191, 278] on input "No" at bounding box center [186, 279] width 9 height 9
radio input "true"
click at [190, 357] on input "No" at bounding box center [186, 355] width 9 height 9
radio input "true"
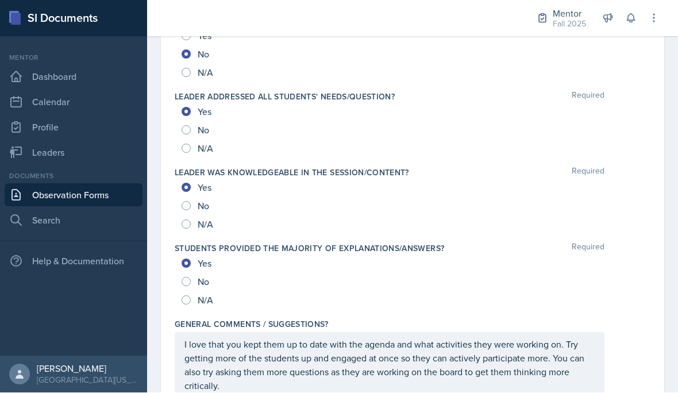
scroll to position [1220, 0]
click at [268, 392] on div "I love that you kept them up to date with the agenda and what activities they w…" at bounding box center [390, 365] width 430 height 65
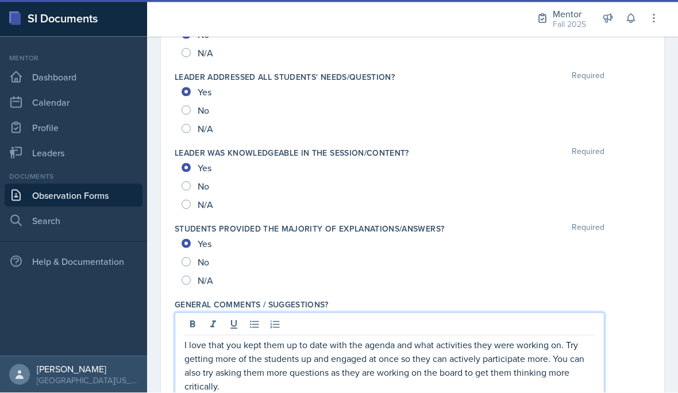
scroll to position [1240, 0]
click at [268, 392] on p "I love that you kept them up to date with the agenda and what activities they w…" at bounding box center [389, 365] width 410 height 55
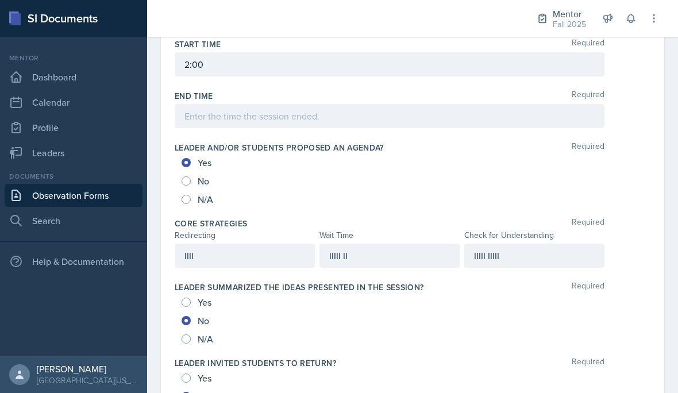
scroll to position [477, 0]
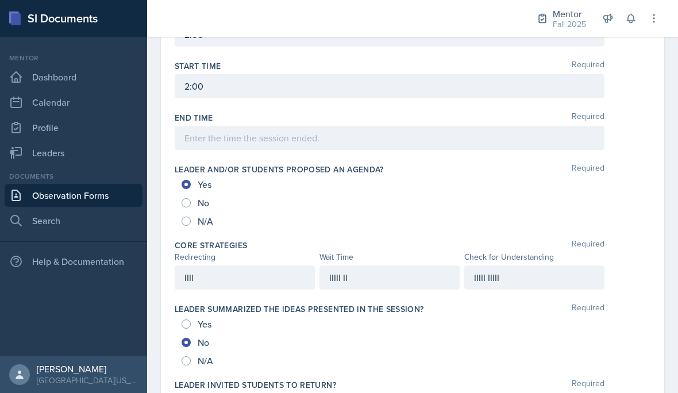
click at [297, 142] on div at bounding box center [390, 138] width 430 height 24
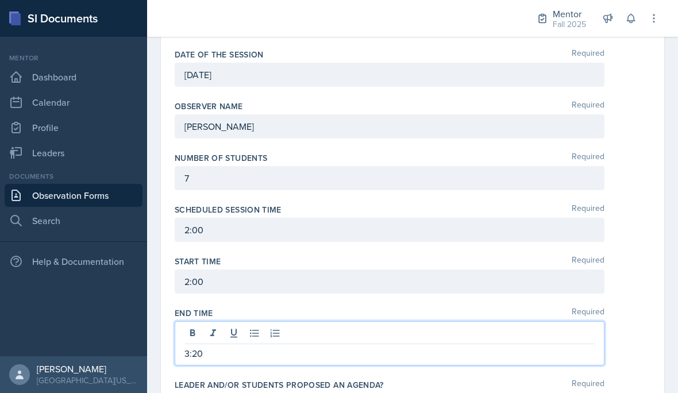
scroll to position [25, 0]
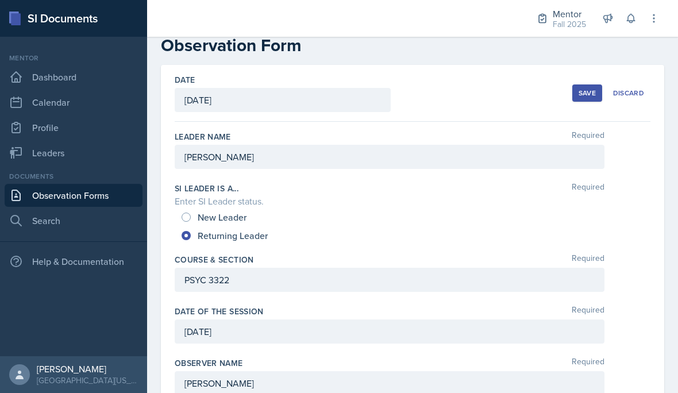
click at [589, 92] on div "Save" at bounding box center [587, 92] width 17 height 9
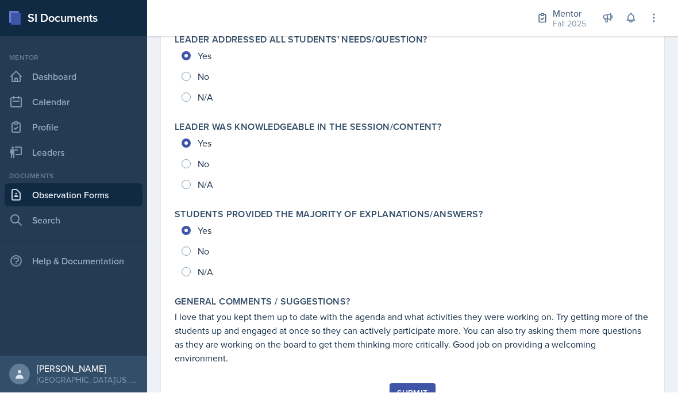
scroll to position [52, 0]
click at [410, 389] on div "Submit" at bounding box center [412, 393] width 30 height 9
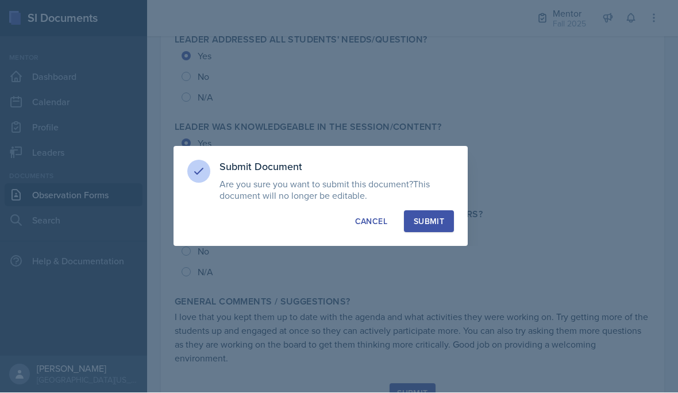
click at [450, 215] on button "Submit" at bounding box center [429, 222] width 50 height 22
radio input "true"
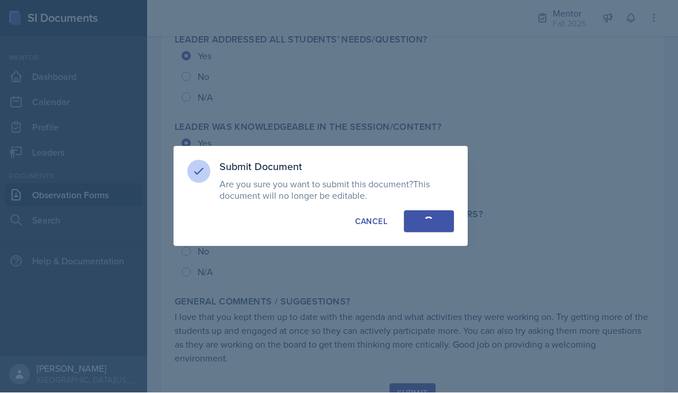
radio input "true"
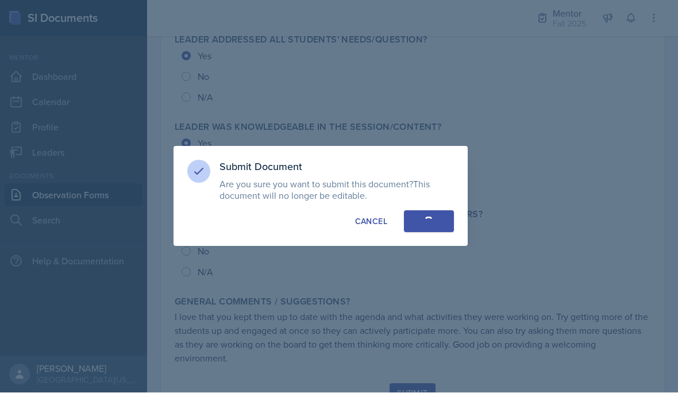
radio input "true"
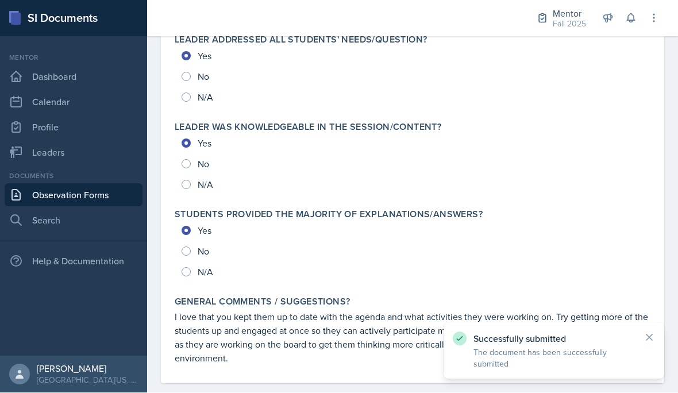
scroll to position [1232, 0]
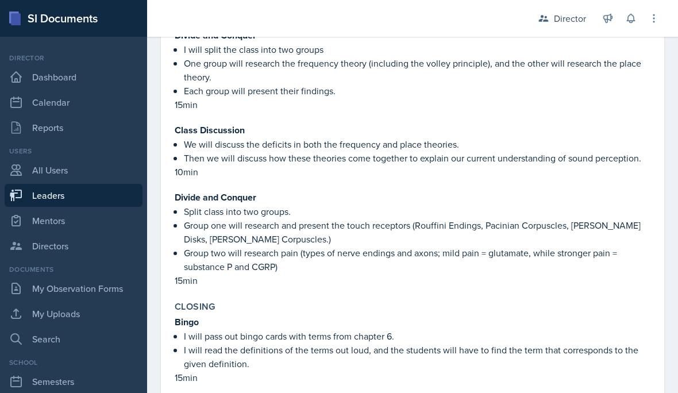
scroll to position [2590, 0]
